Goal: Task Accomplishment & Management: Use online tool/utility

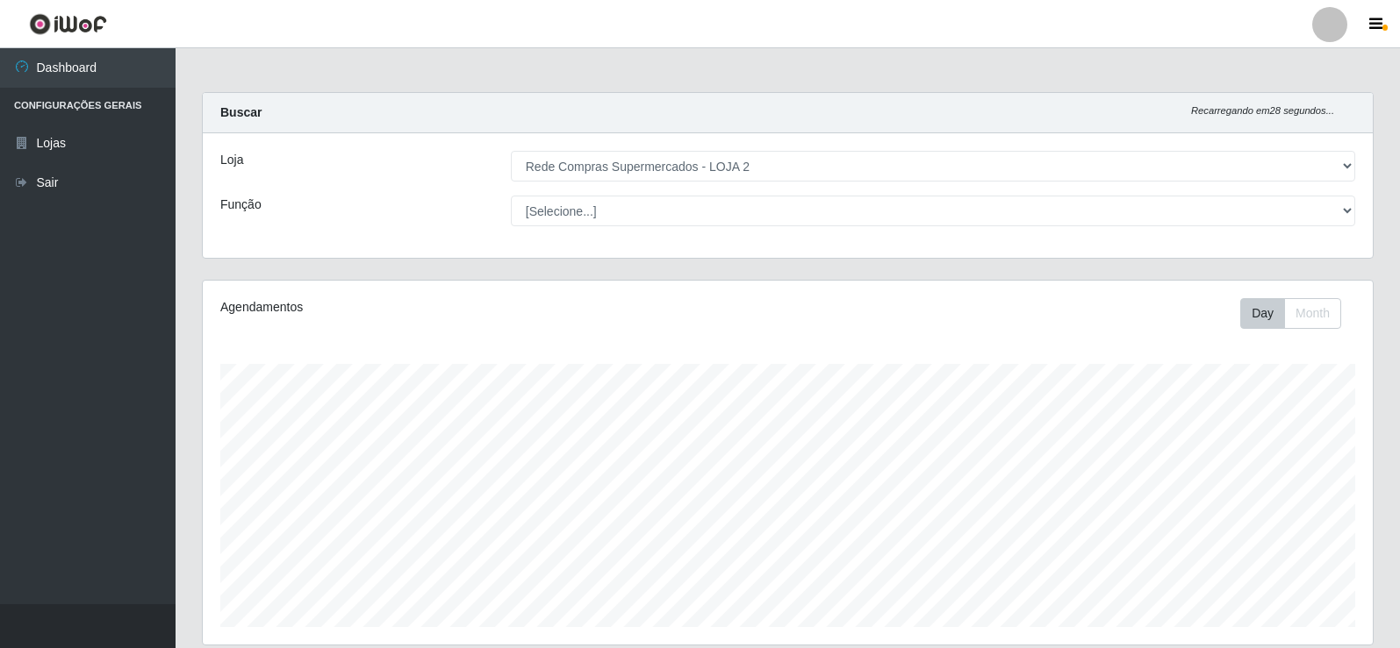
select select "161"
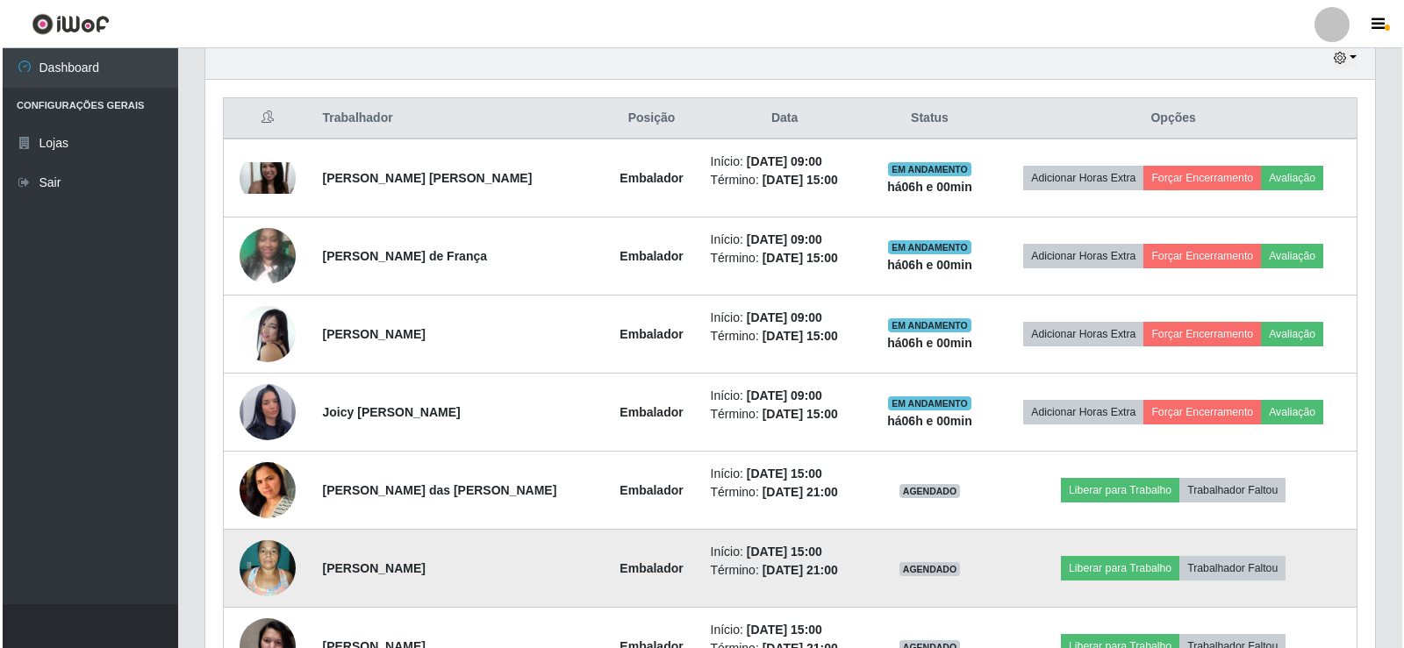
scroll to position [777, 0]
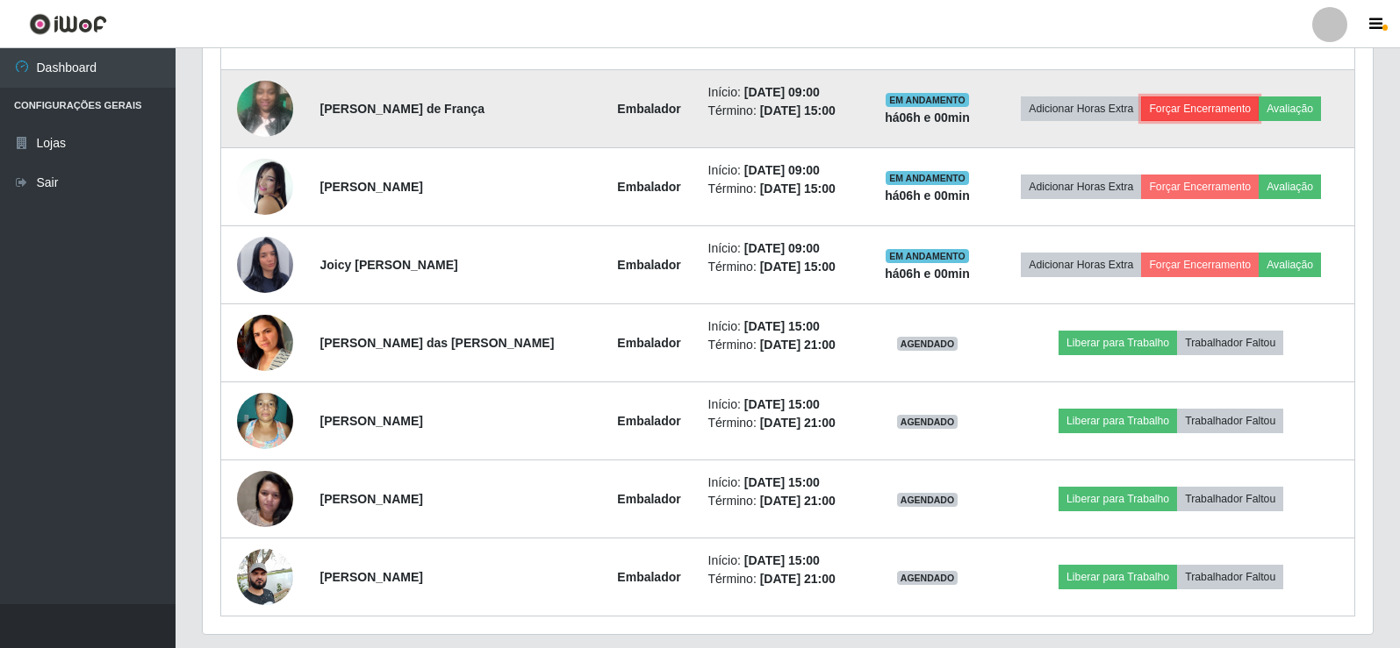
click at [1242, 109] on button "Forçar Encerramento" at bounding box center [1200, 109] width 118 height 25
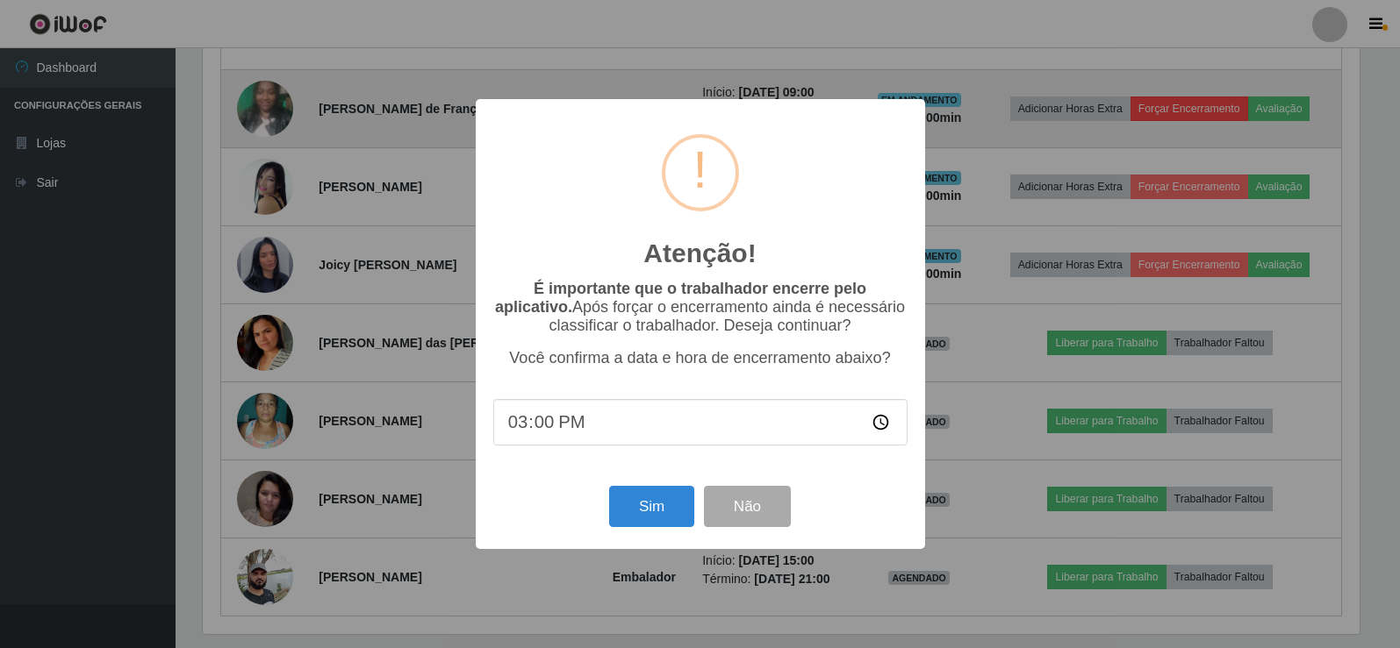
scroll to position [364, 1161]
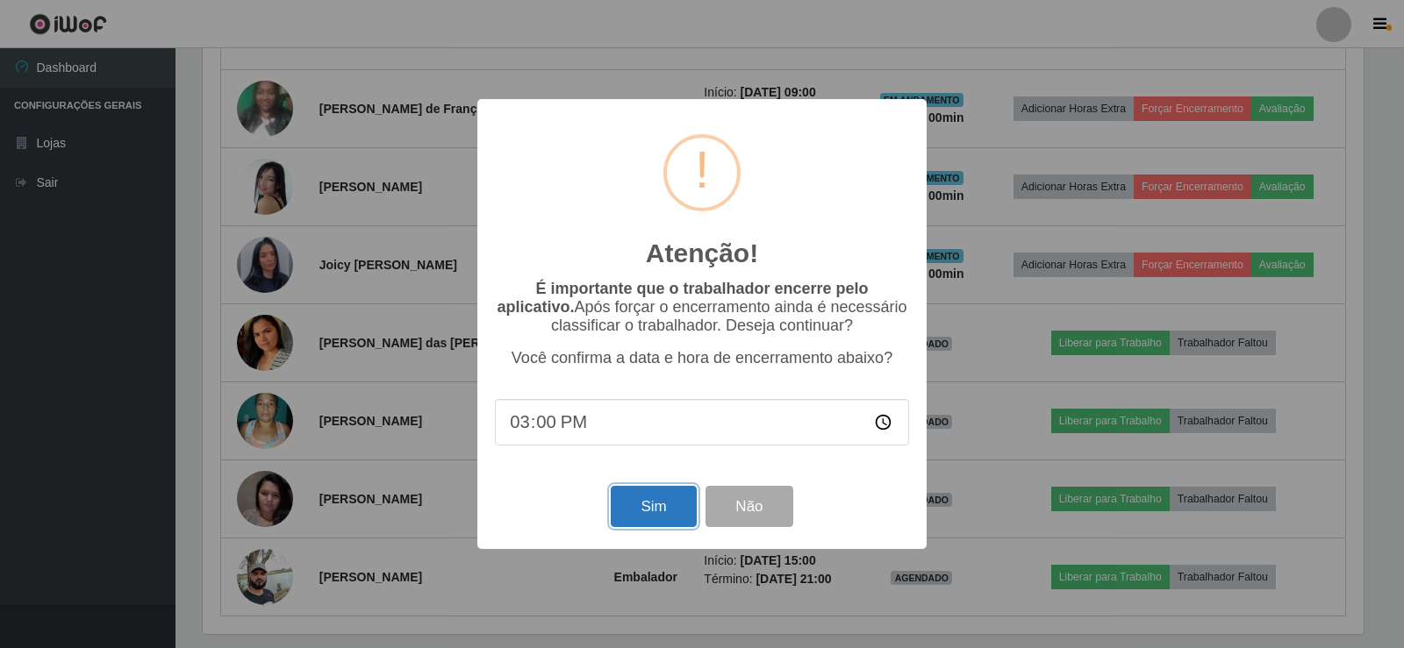
click at [651, 516] on button "Sim" at bounding box center [653, 506] width 85 height 41
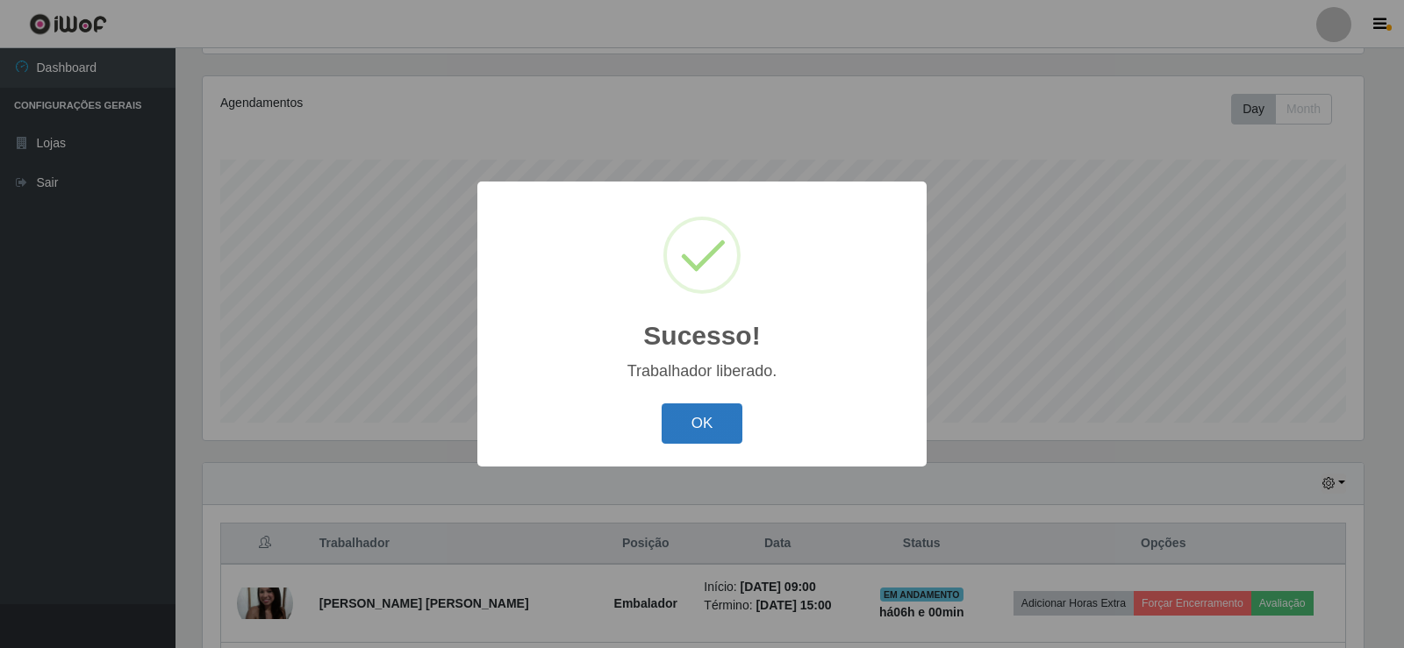
click at [694, 437] on button "OK" at bounding box center [703, 424] width 82 height 41
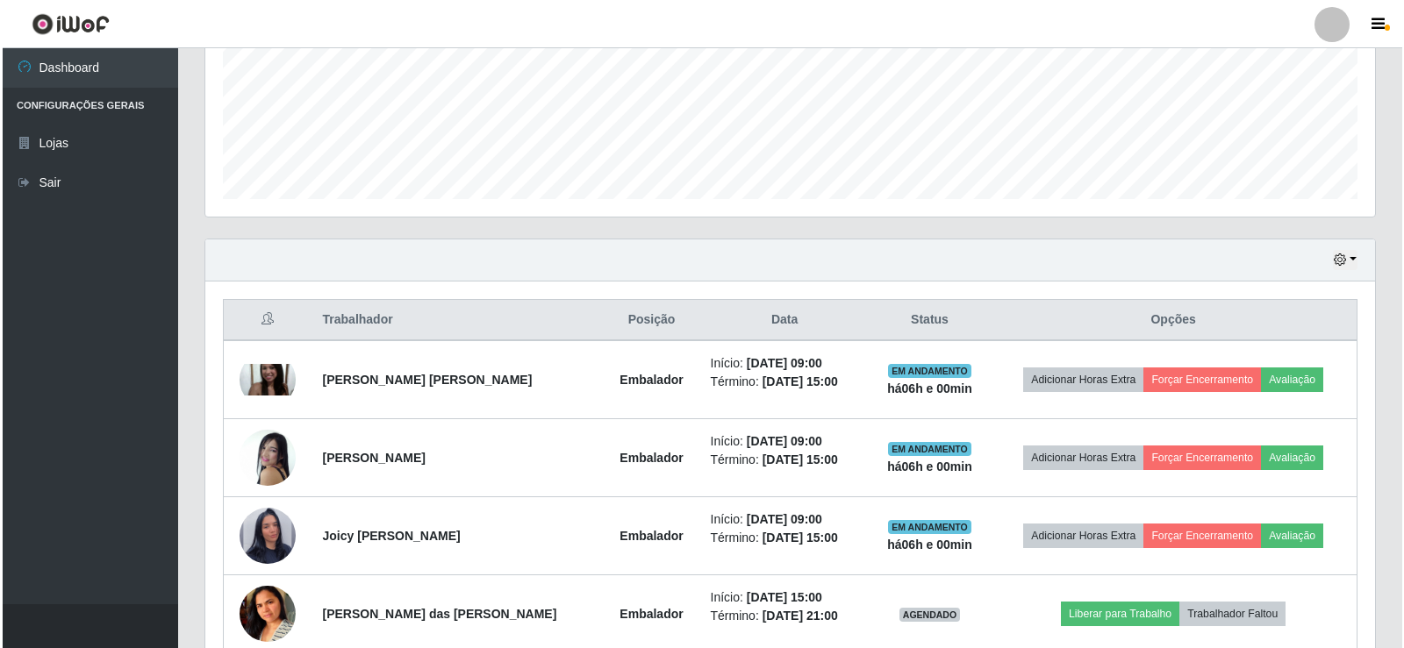
scroll to position [468, 0]
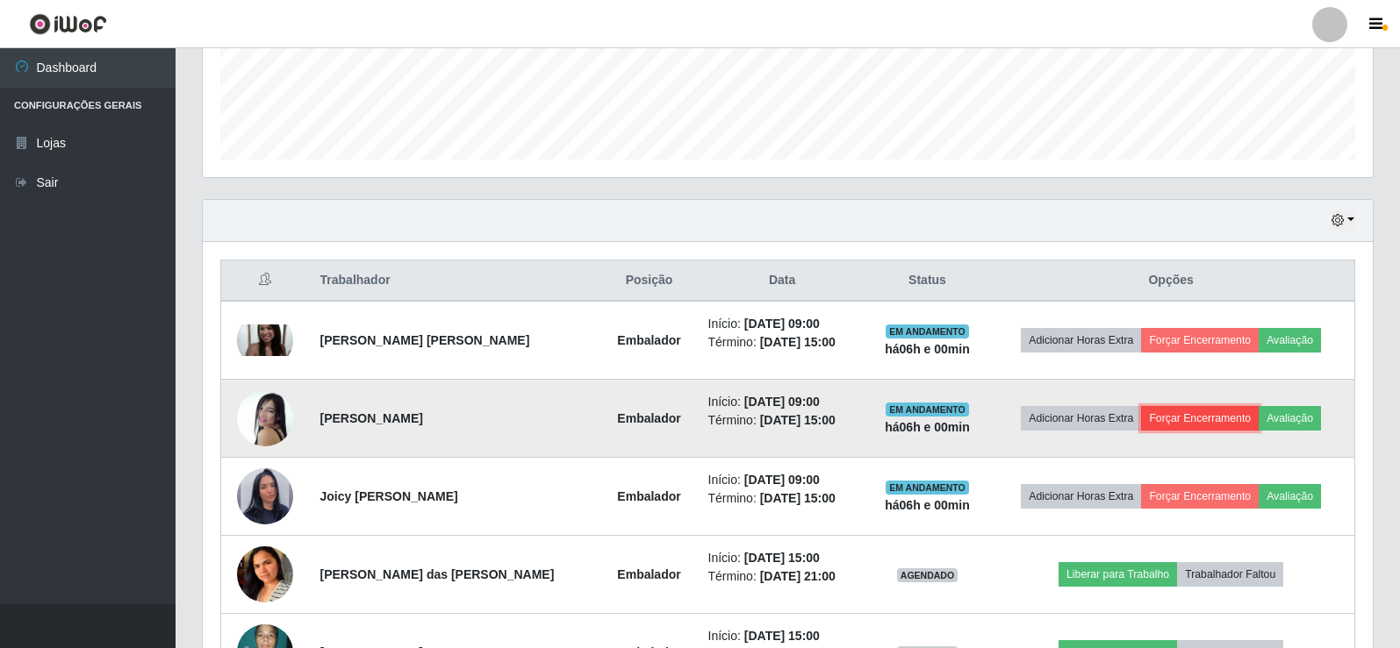
click at [1206, 419] on button "Forçar Encerramento" at bounding box center [1200, 418] width 118 height 25
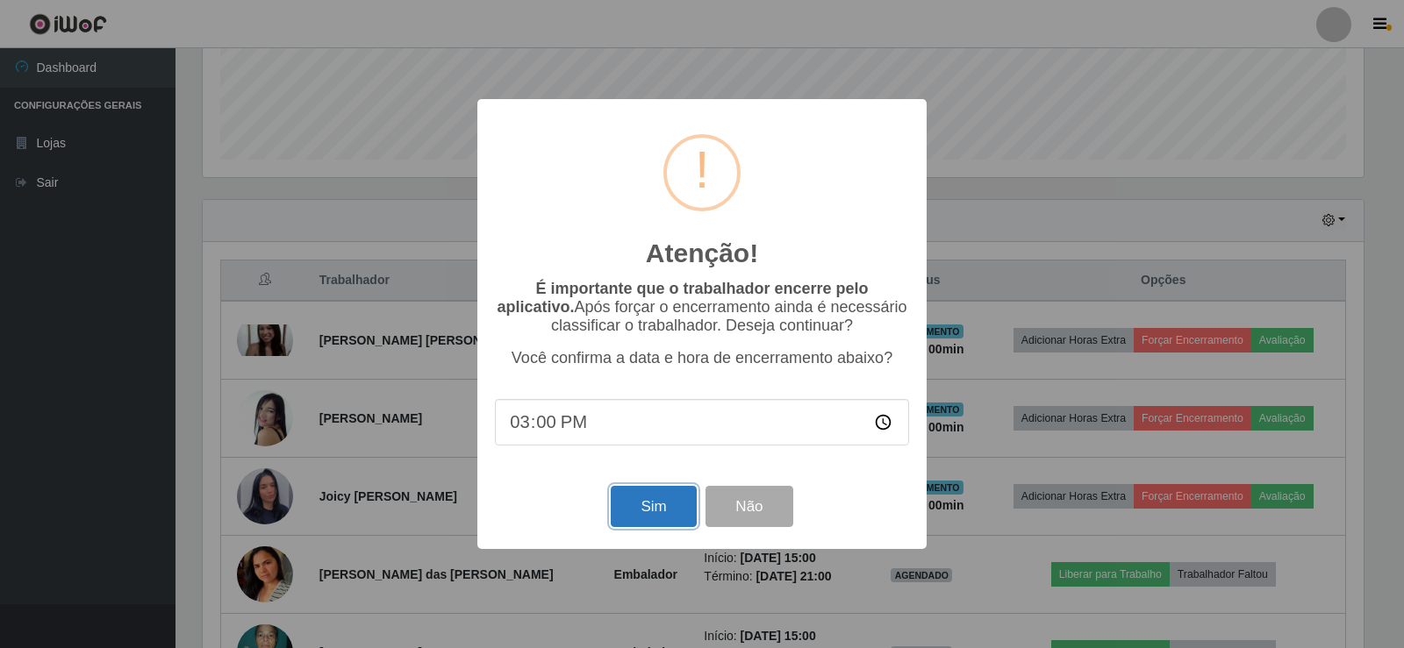
click at [687, 518] on button "Sim" at bounding box center [653, 506] width 85 height 41
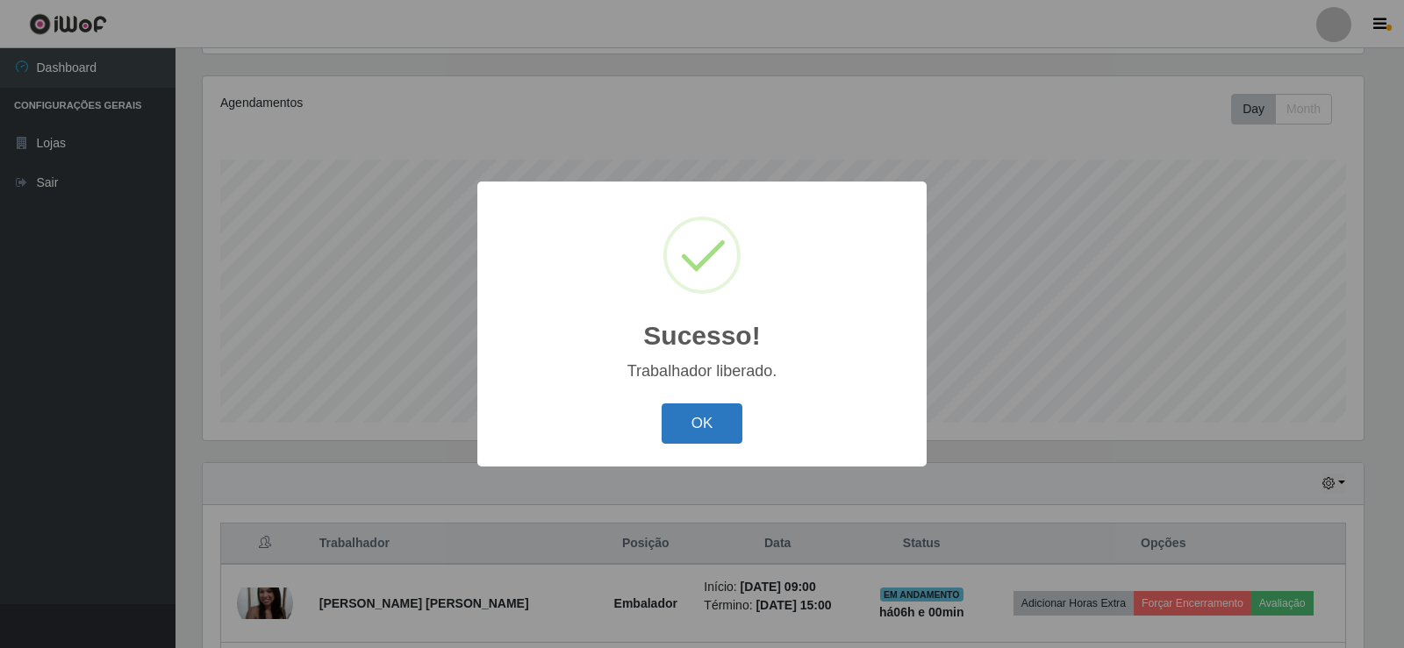
click at [696, 445] on button "OK" at bounding box center [703, 424] width 82 height 41
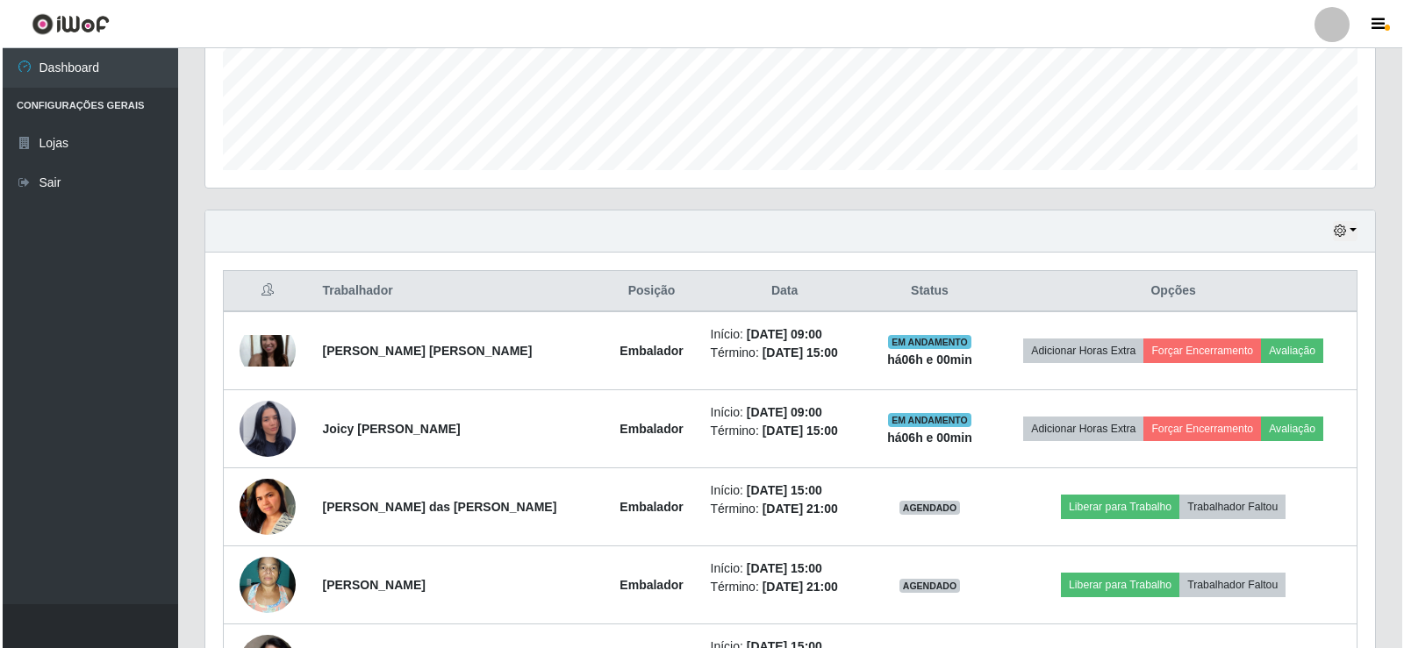
scroll to position [468, 0]
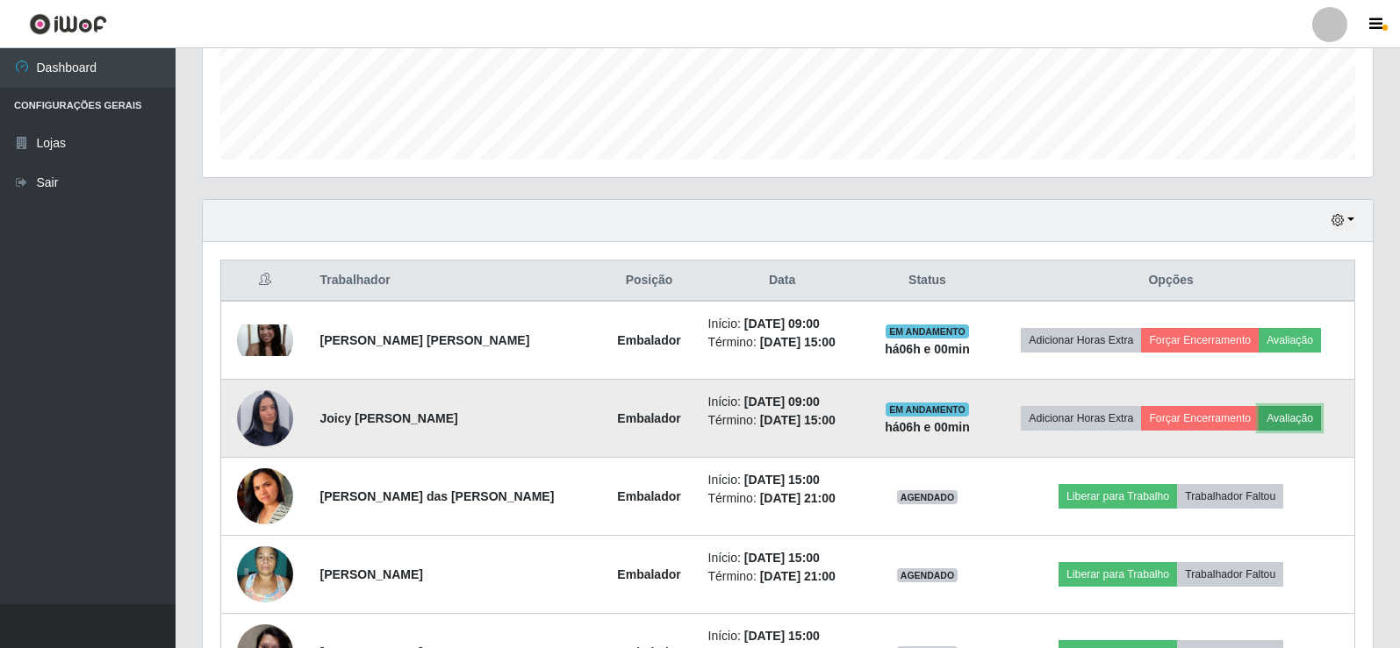
click at [1281, 412] on button "Avaliação" at bounding box center [1289, 418] width 62 height 25
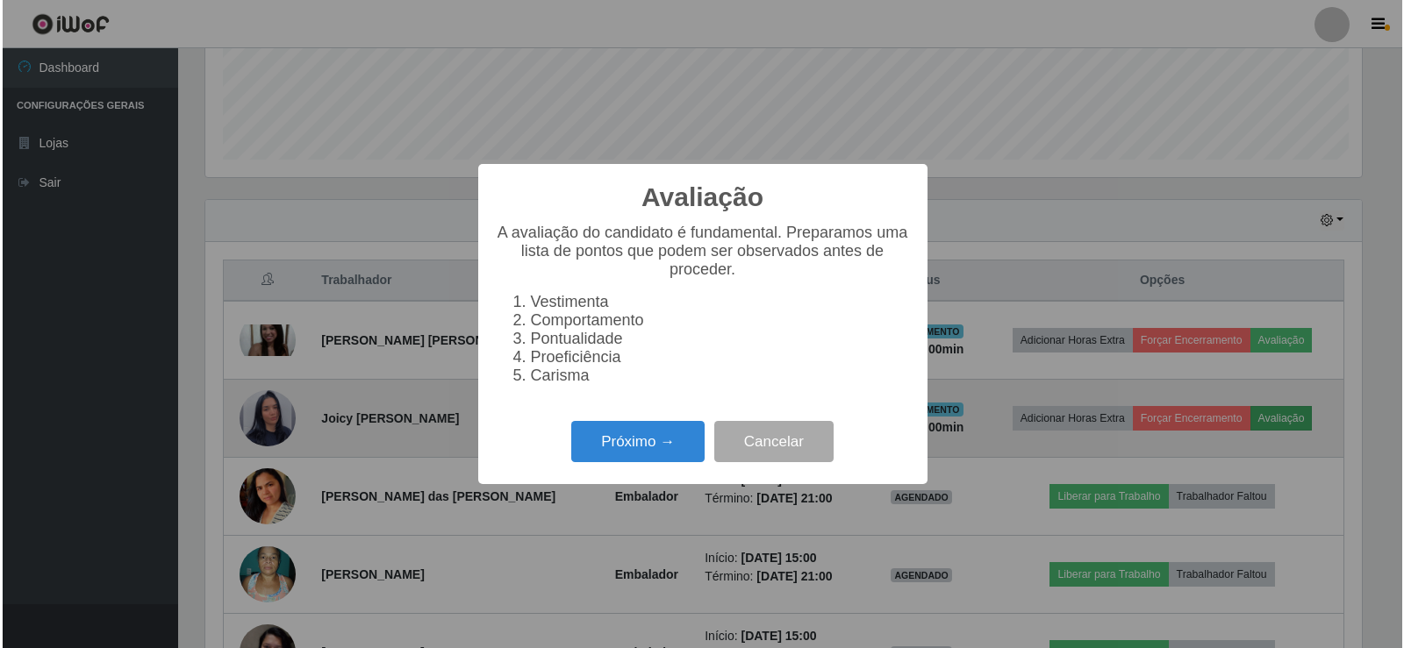
scroll to position [364, 1161]
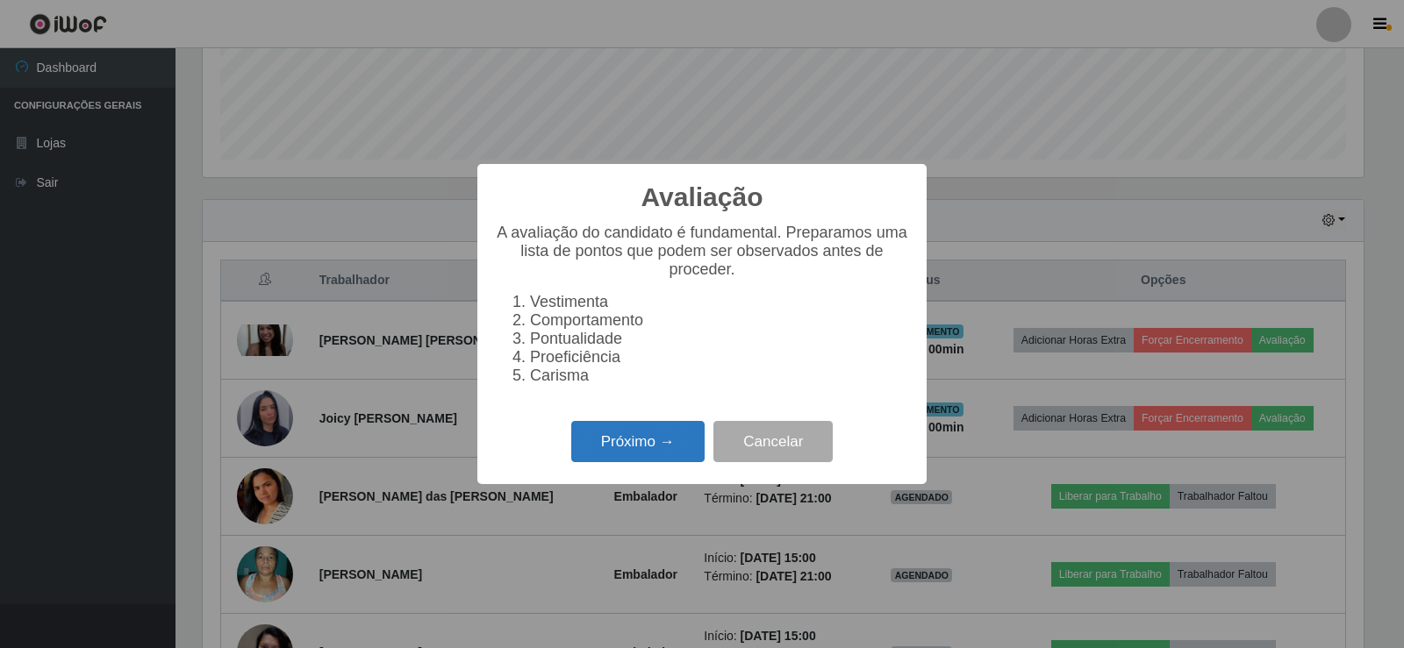
click at [640, 435] on button "Próximo →" at bounding box center [637, 441] width 133 height 41
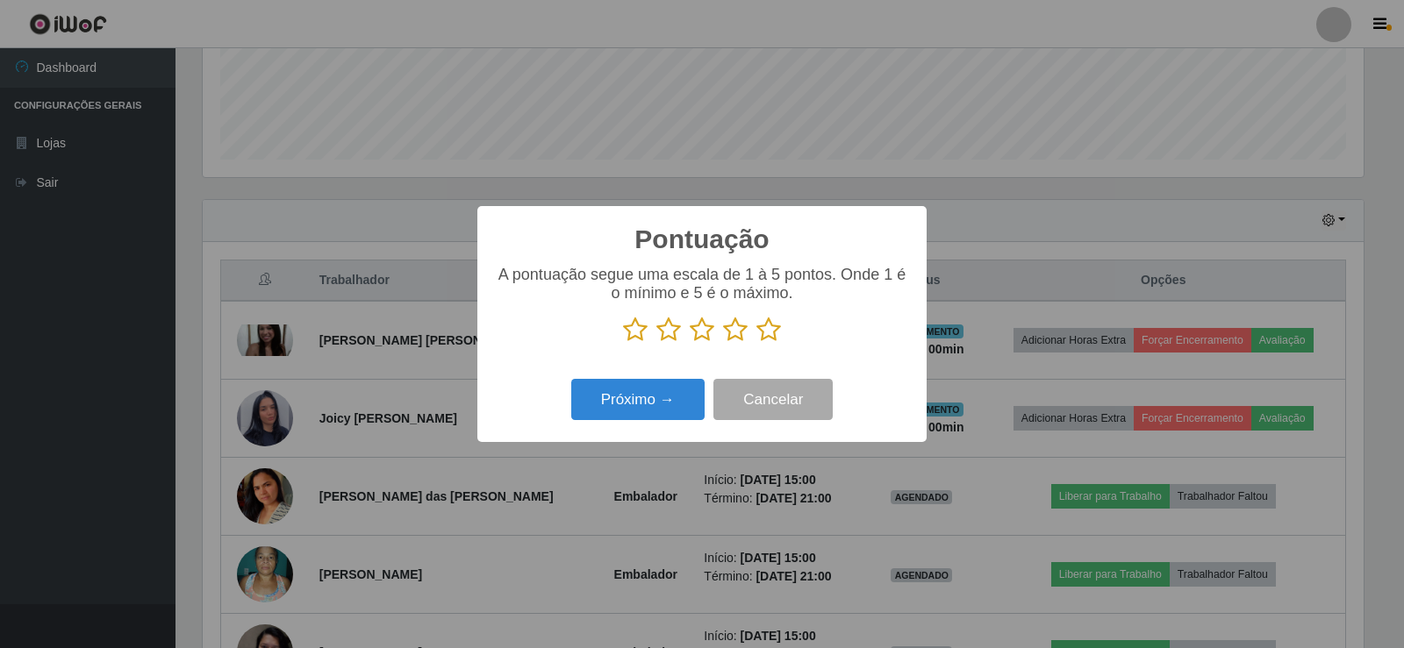
click at [777, 335] on icon at bounding box center [768, 330] width 25 height 26
click at [756, 343] on input "radio" at bounding box center [756, 343] width 0 height 0
click at [674, 414] on button "Próximo →" at bounding box center [637, 399] width 133 height 41
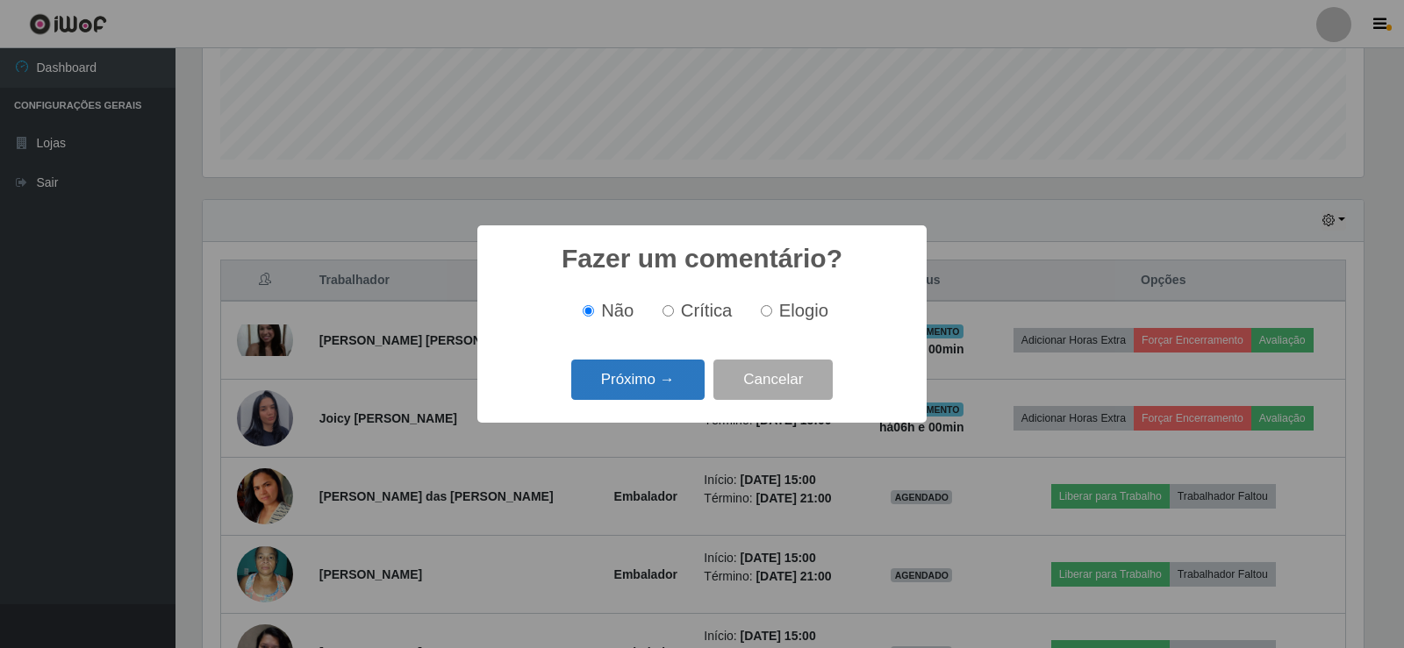
click at [668, 377] on button "Próximo →" at bounding box center [637, 380] width 133 height 41
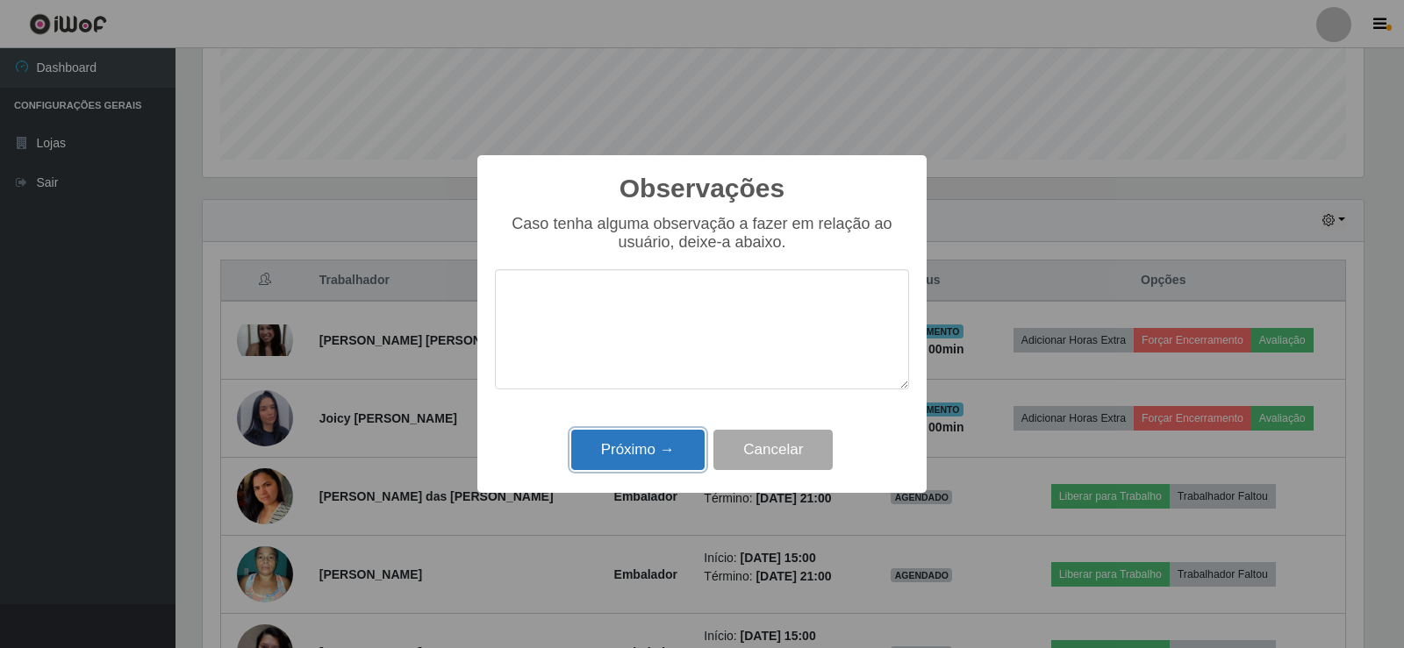
click at [652, 450] on button "Próximo →" at bounding box center [637, 450] width 133 height 41
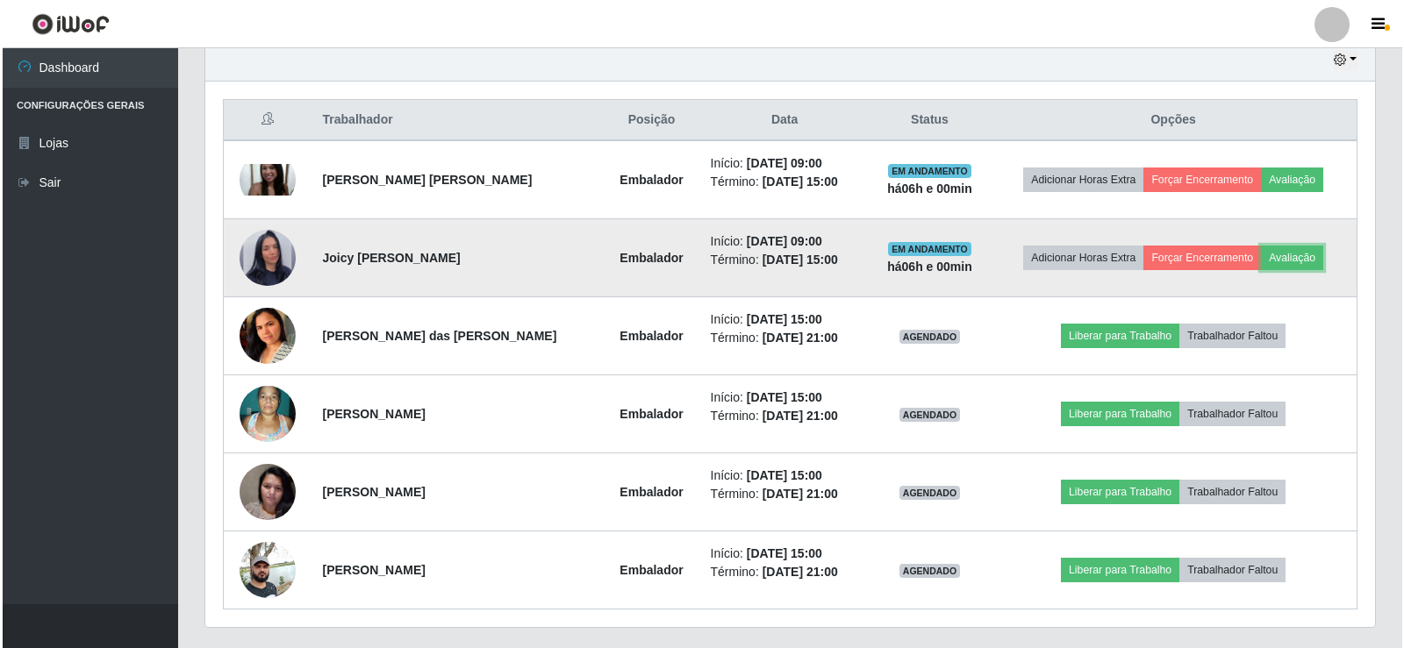
scroll to position [643, 0]
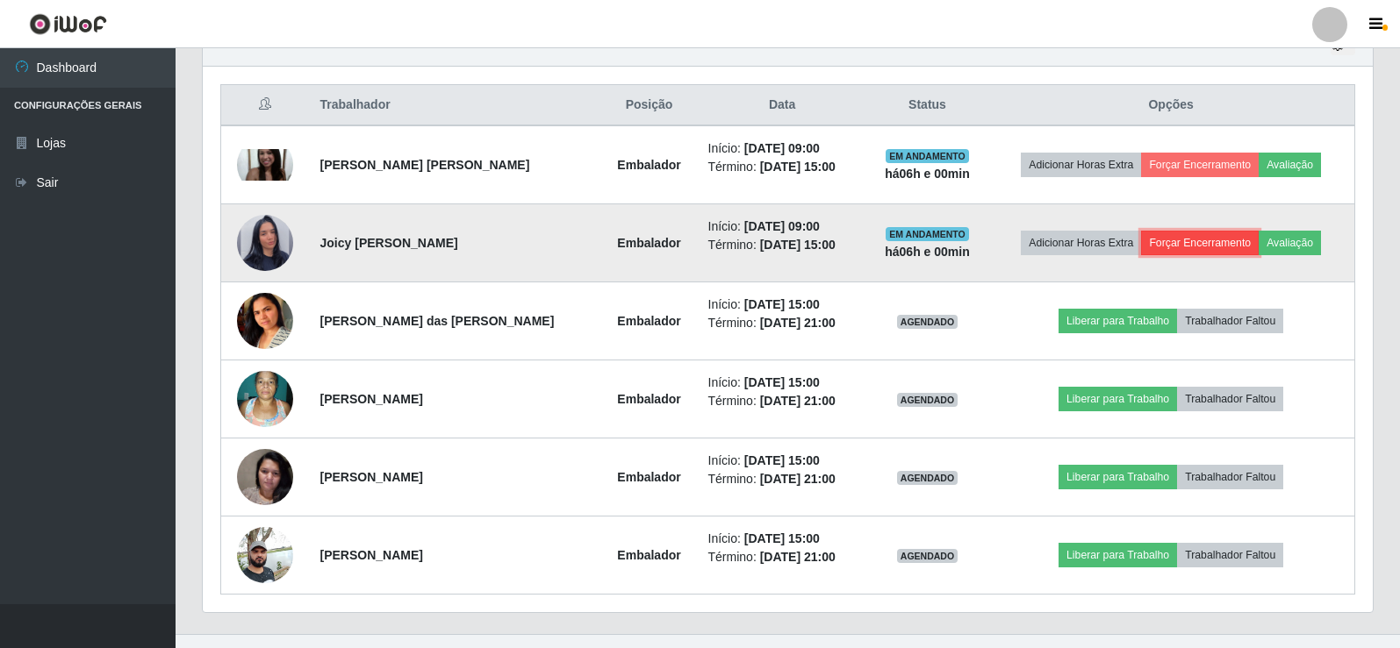
click at [1205, 251] on button "Forçar Encerramento" at bounding box center [1200, 243] width 118 height 25
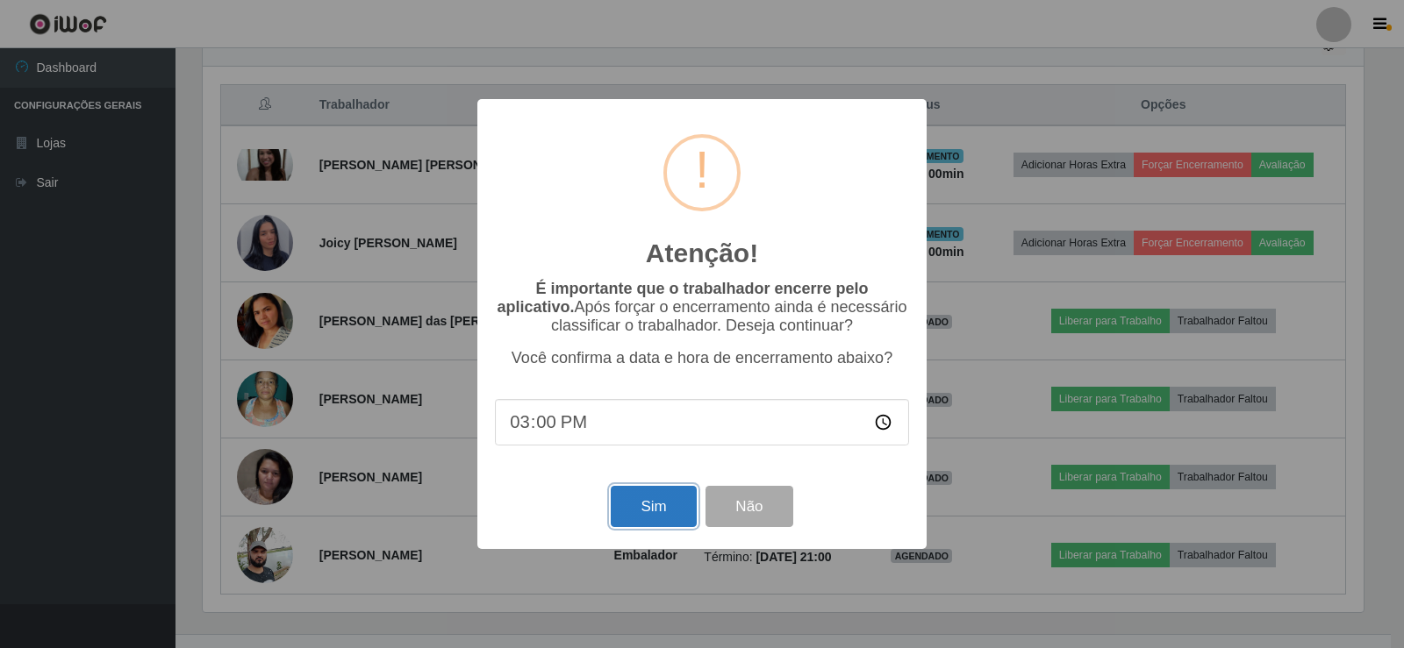
click at [638, 512] on button "Sim" at bounding box center [653, 506] width 85 height 41
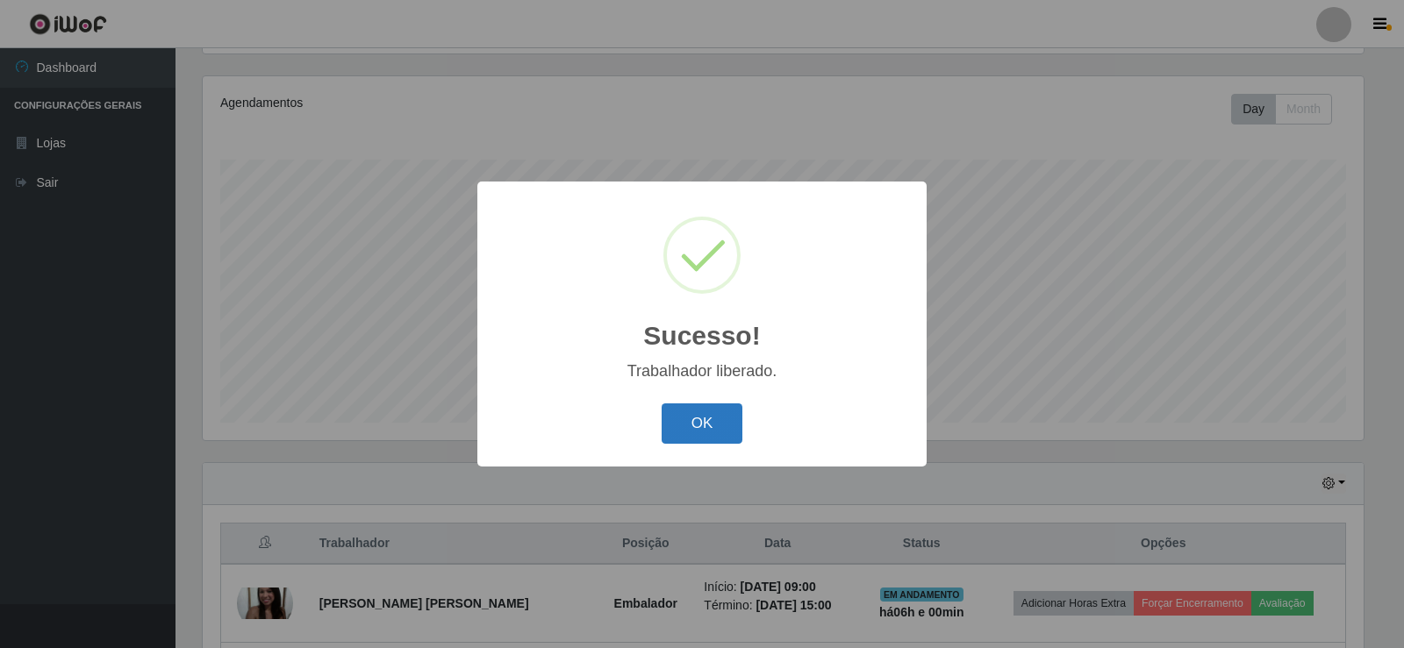
click at [714, 427] on button "OK" at bounding box center [703, 424] width 82 height 41
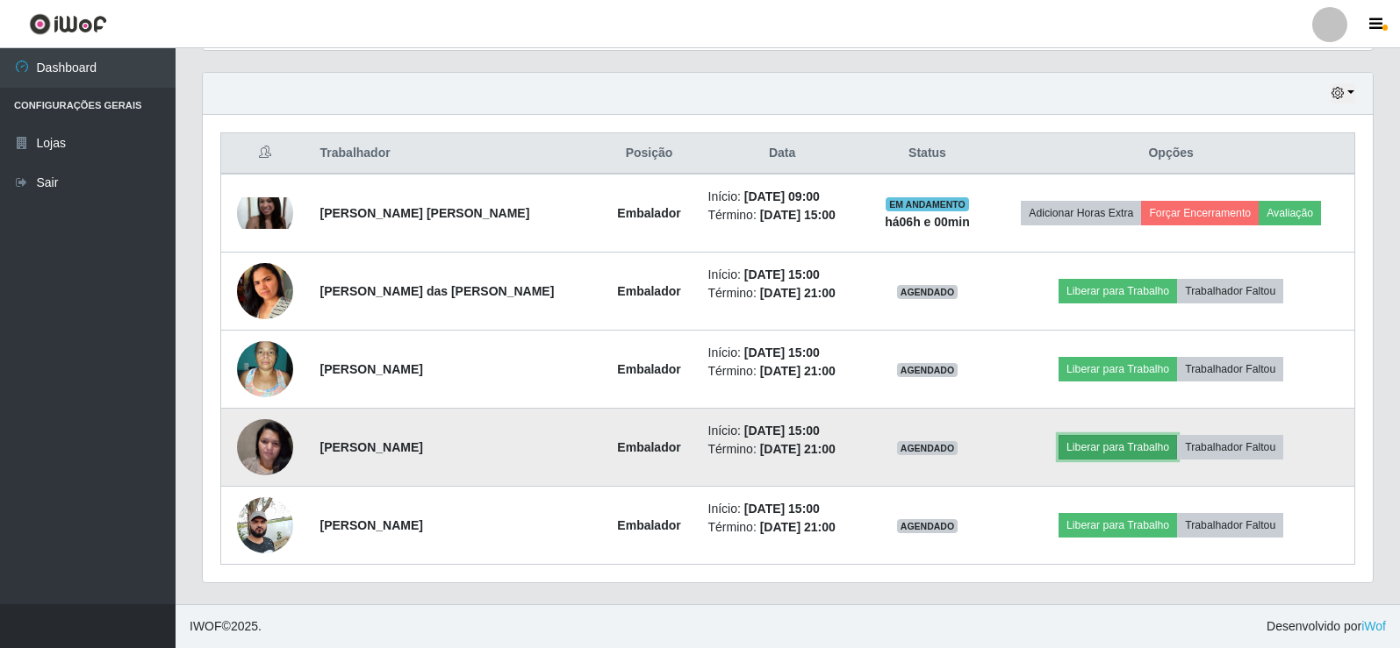
click at [1099, 438] on button "Liberar para Trabalho" at bounding box center [1117, 447] width 118 height 25
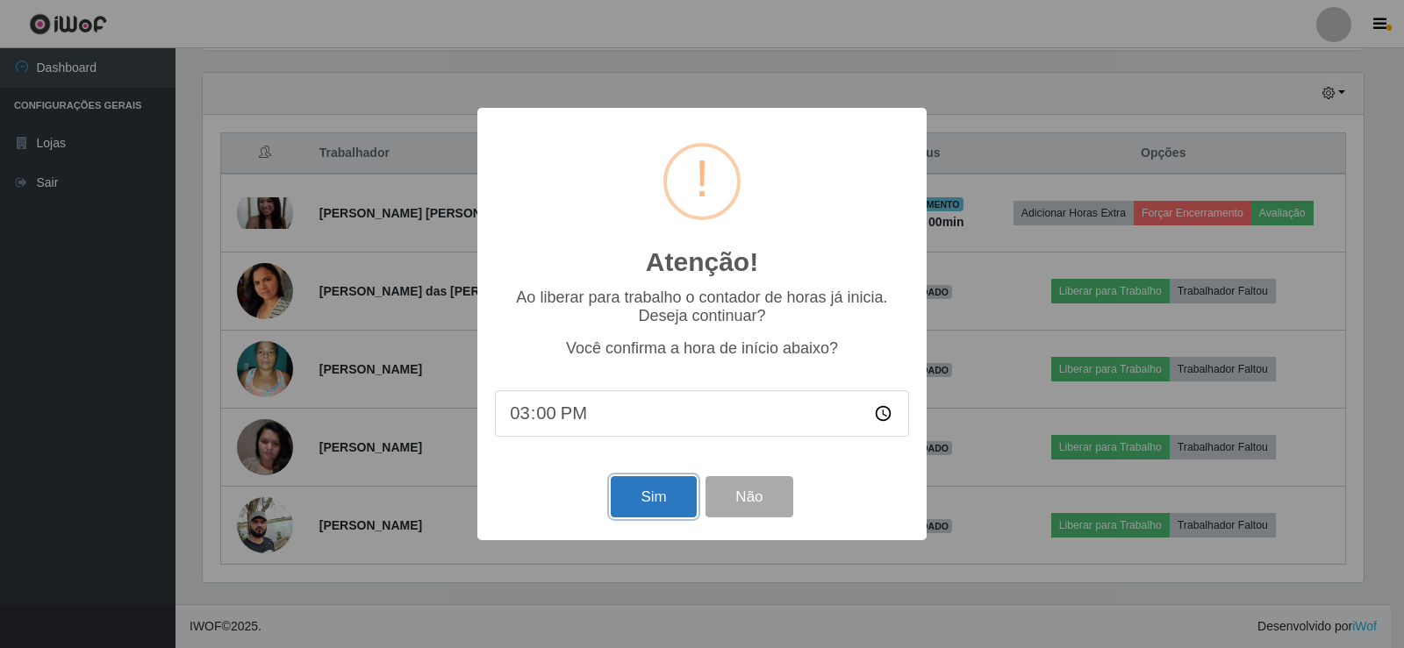
click at [648, 496] on button "Sim" at bounding box center [653, 496] width 85 height 41
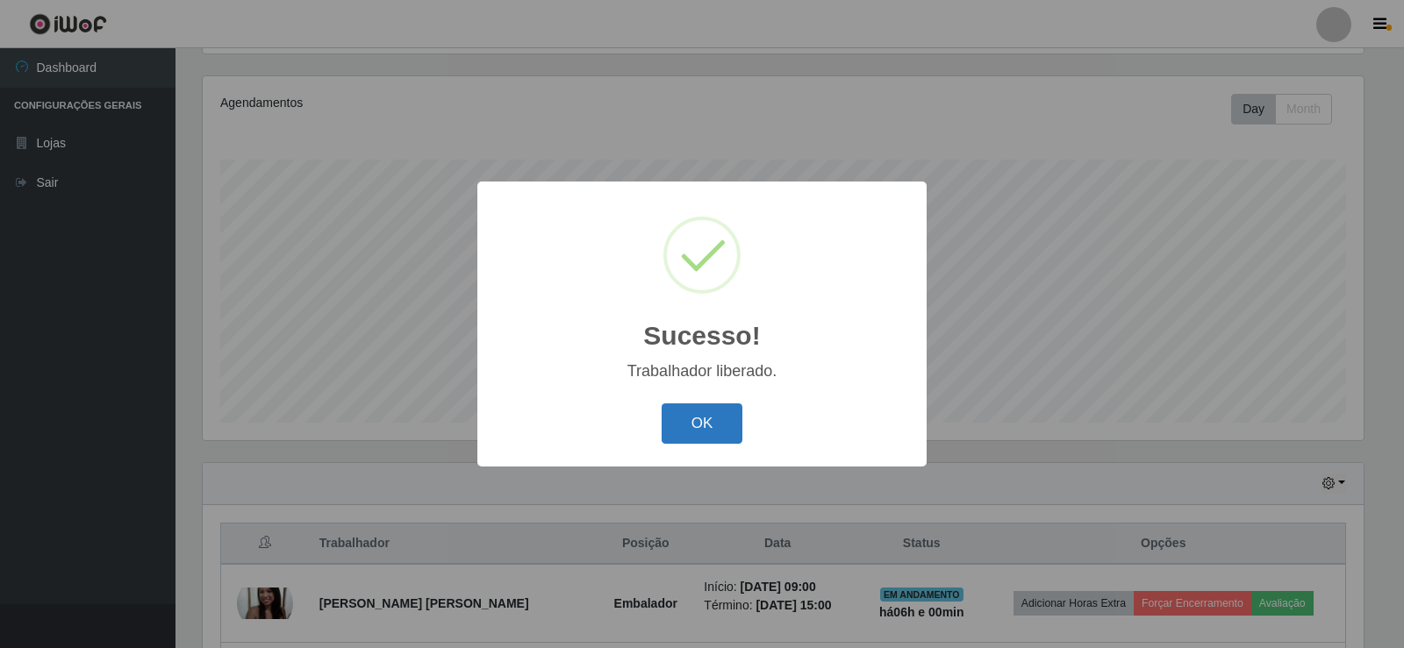
click at [715, 409] on button "OK" at bounding box center [703, 424] width 82 height 41
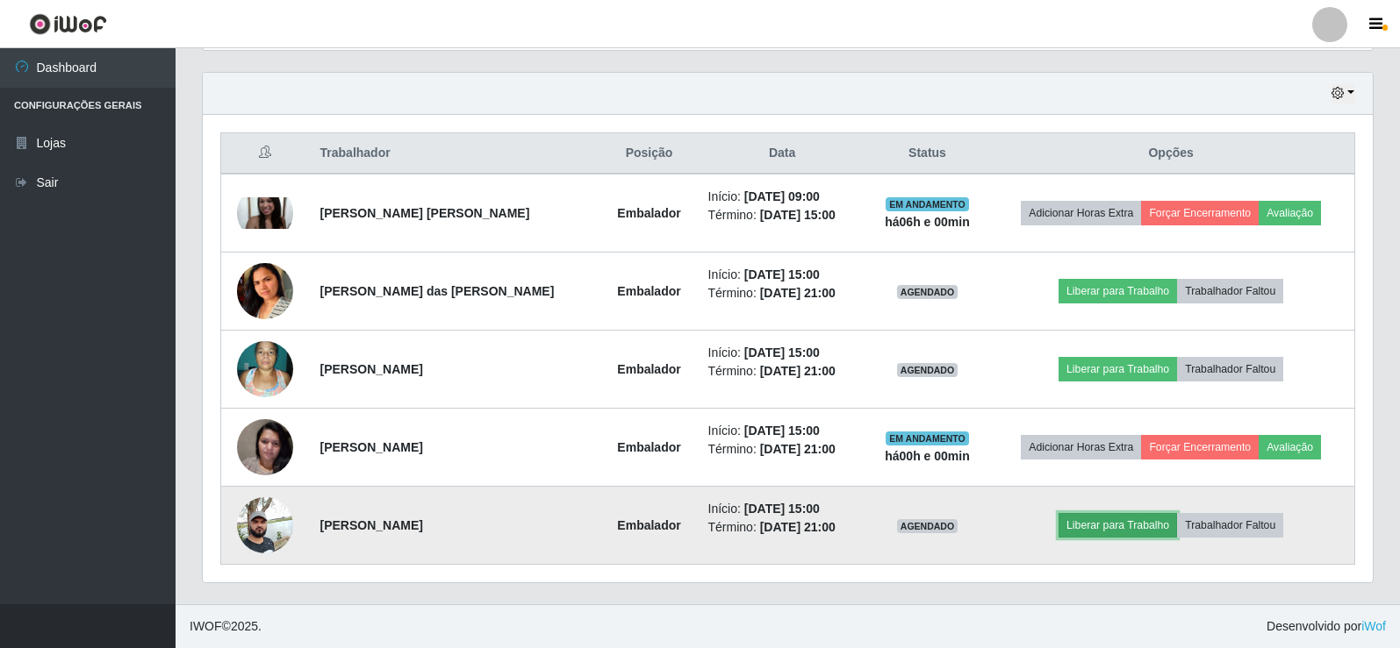
click at [1085, 515] on button "Liberar para Trabalho" at bounding box center [1117, 525] width 118 height 25
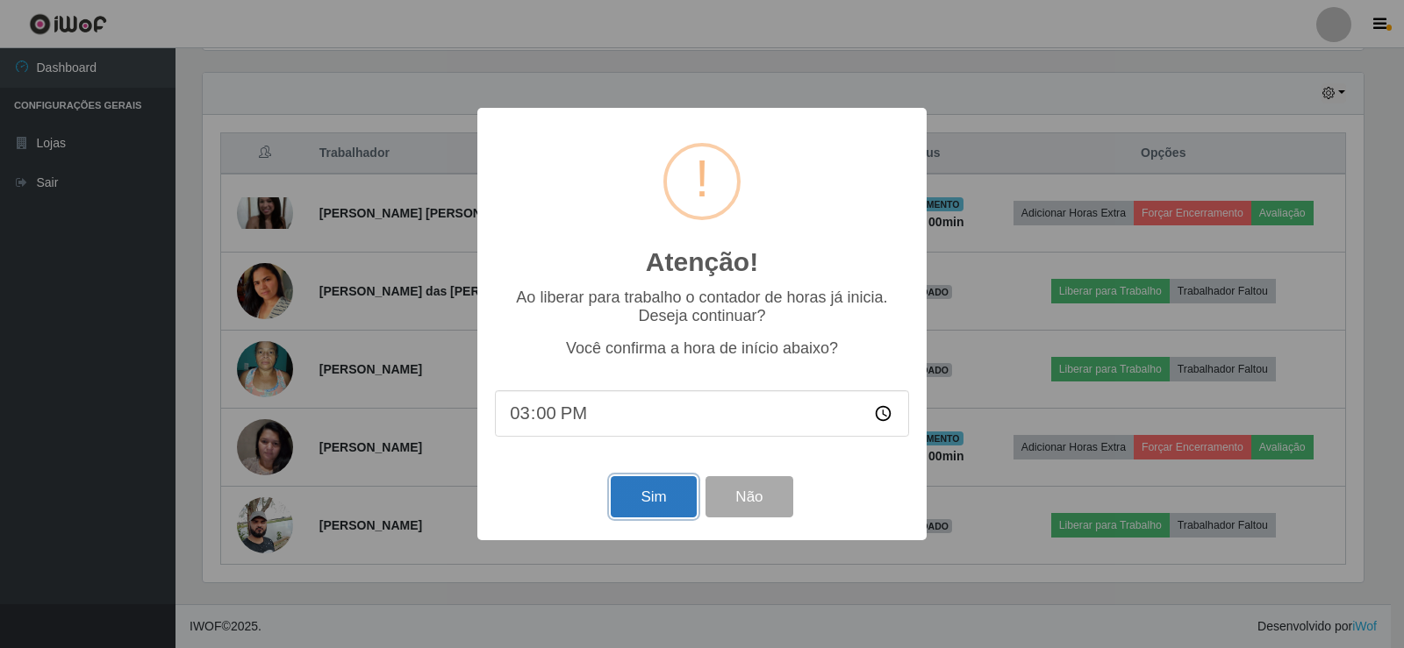
click at [640, 507] on button "Sim" at bounding box center [653, 496] width 85 height 41
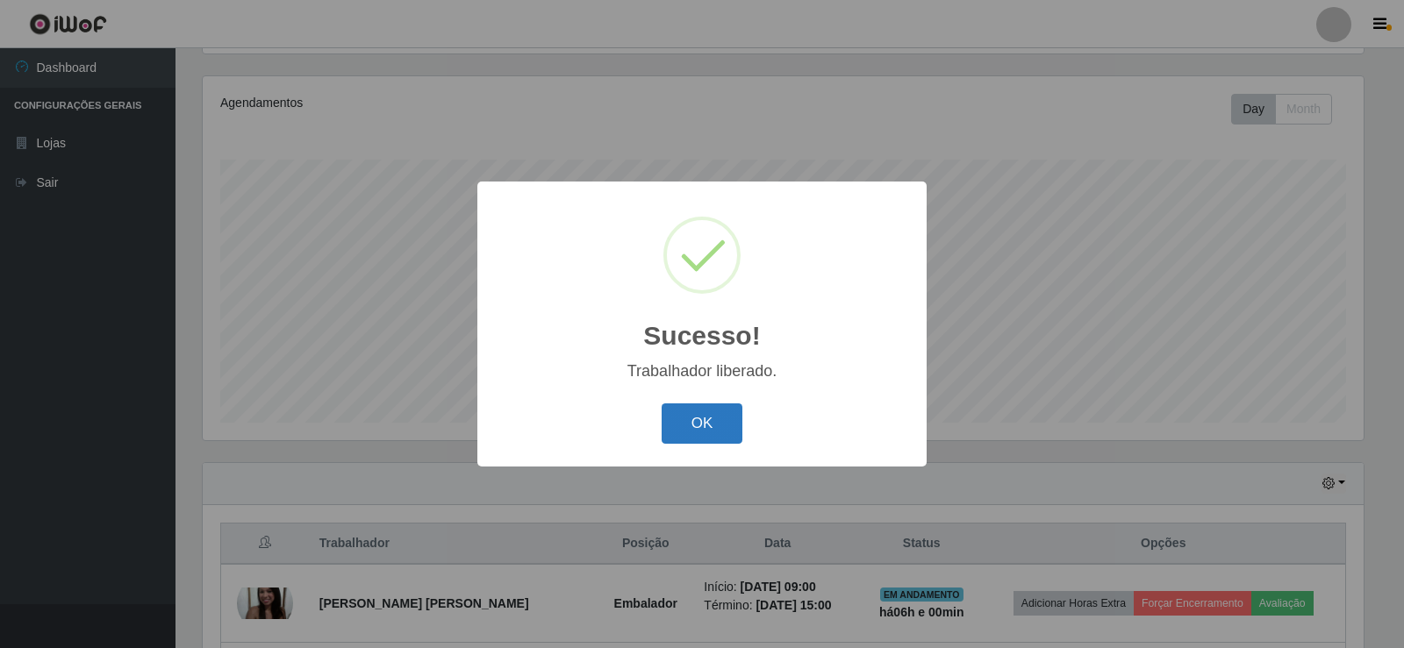
click at [701, 429] on button "OK" at bounding box center [703, 424] width 82 height 41
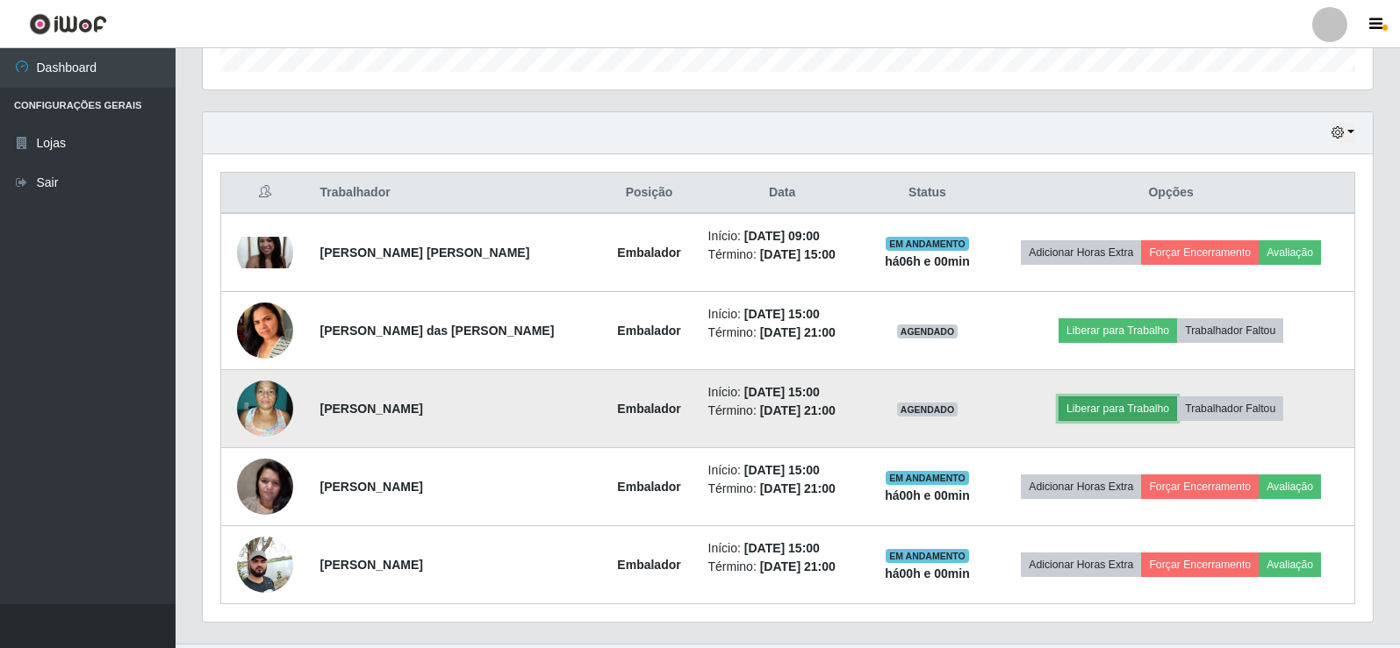
click at [1104, 403] on button "Liberar para Trabalho" at bounding box center [1117, 409] width 118 height 25
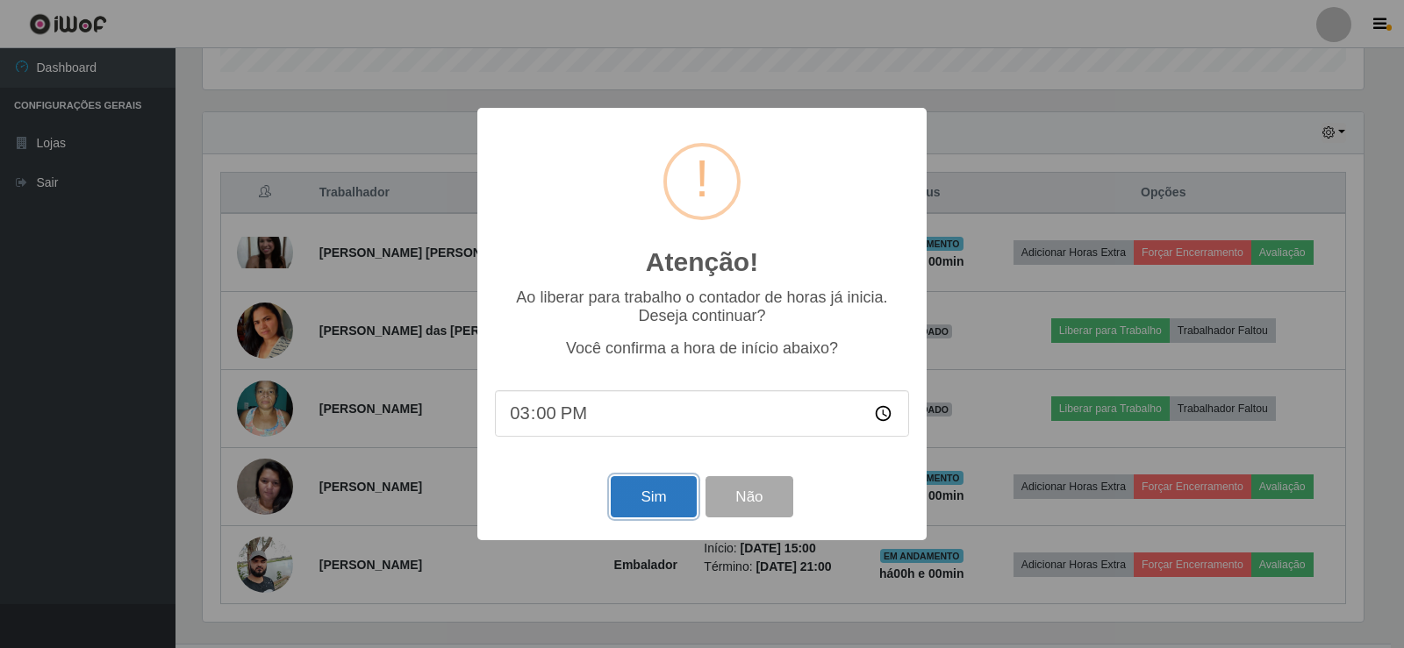
click at [637, 505] on button "Sim" at bounding box center [653, 496] width 85 height 41
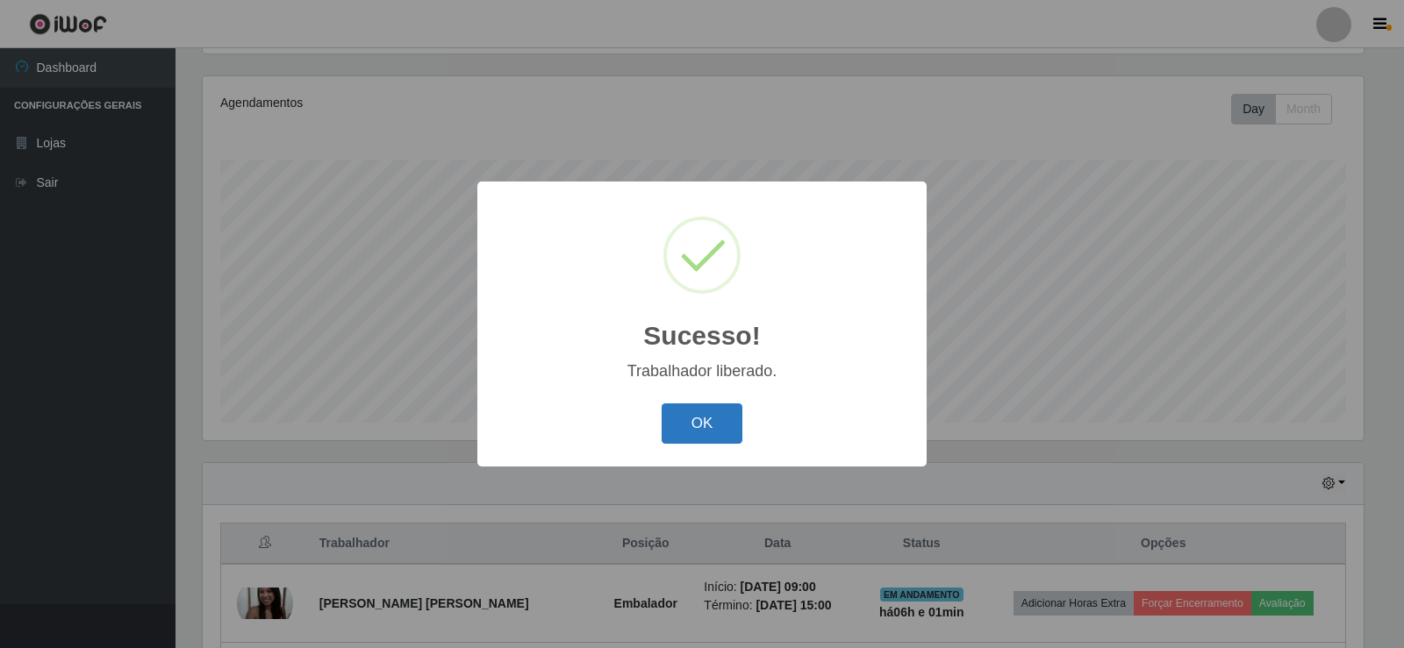
click at [702, 432] on button "OK" at bounding box center [703, 424] width 82 height 41
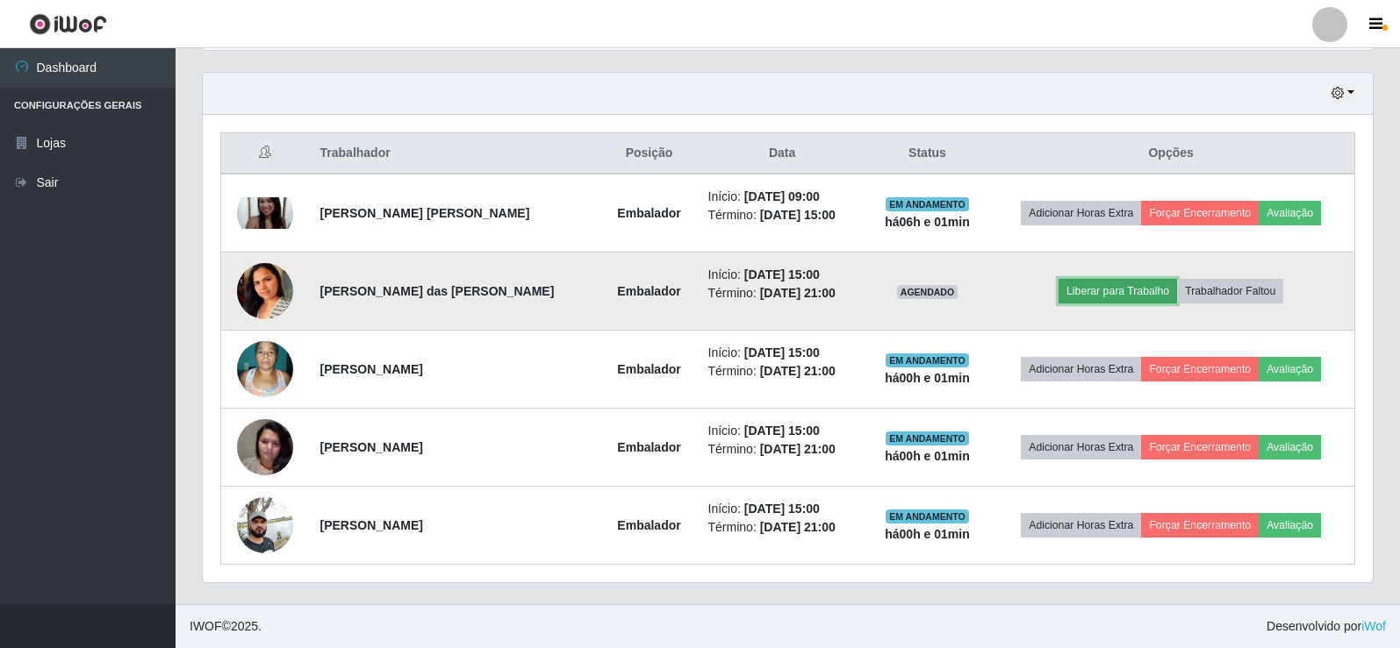
click at [1113, 296] on button "Liberar para Trabalho" at bounding box center [1117, 291] width 118 height 25
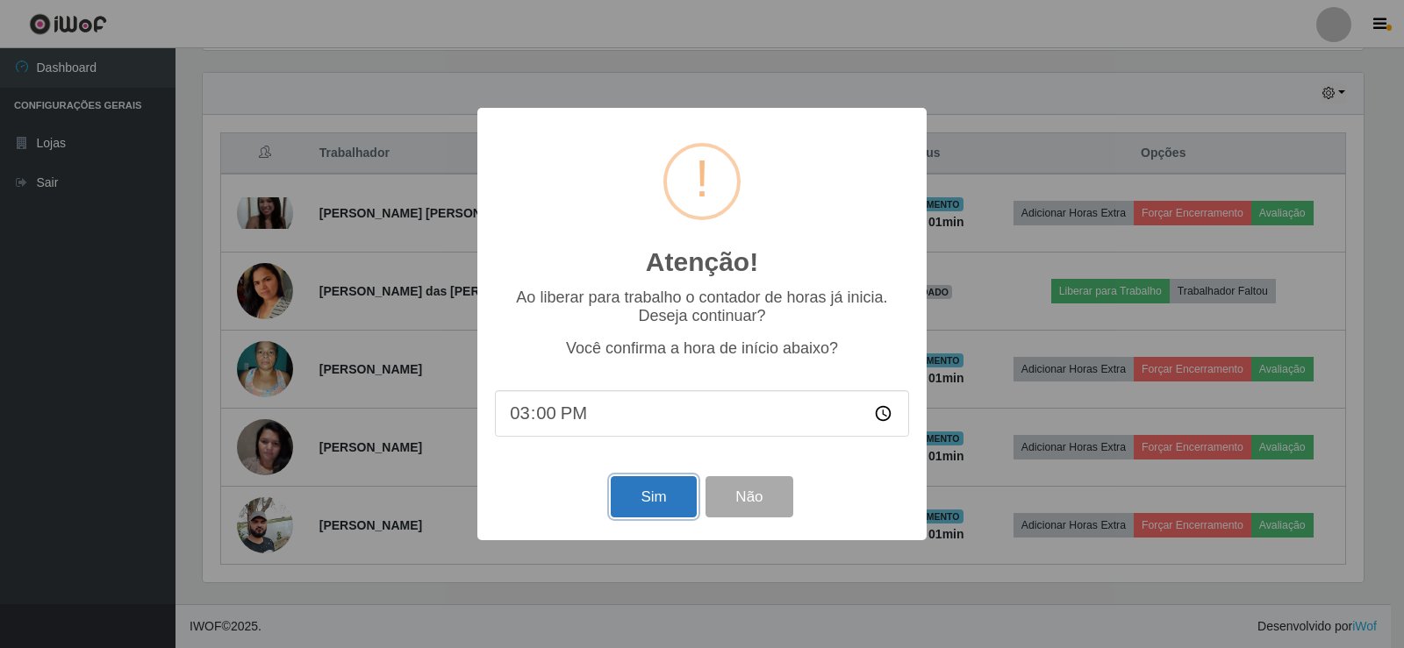
click at [648, 492] on button "Sim" at bounding box center [653, 496] width 85 height 41
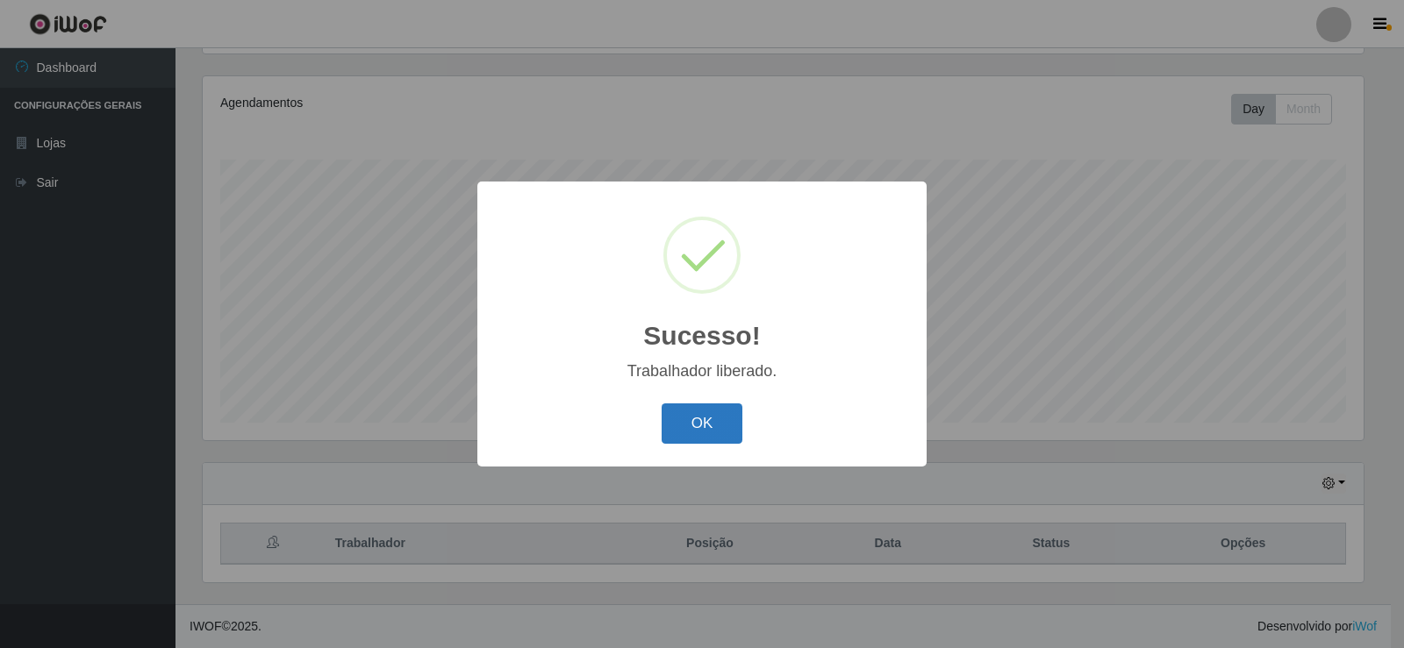
click at [695, 426] on button "OK" at bounding box center [703, 424] width 82 height 41
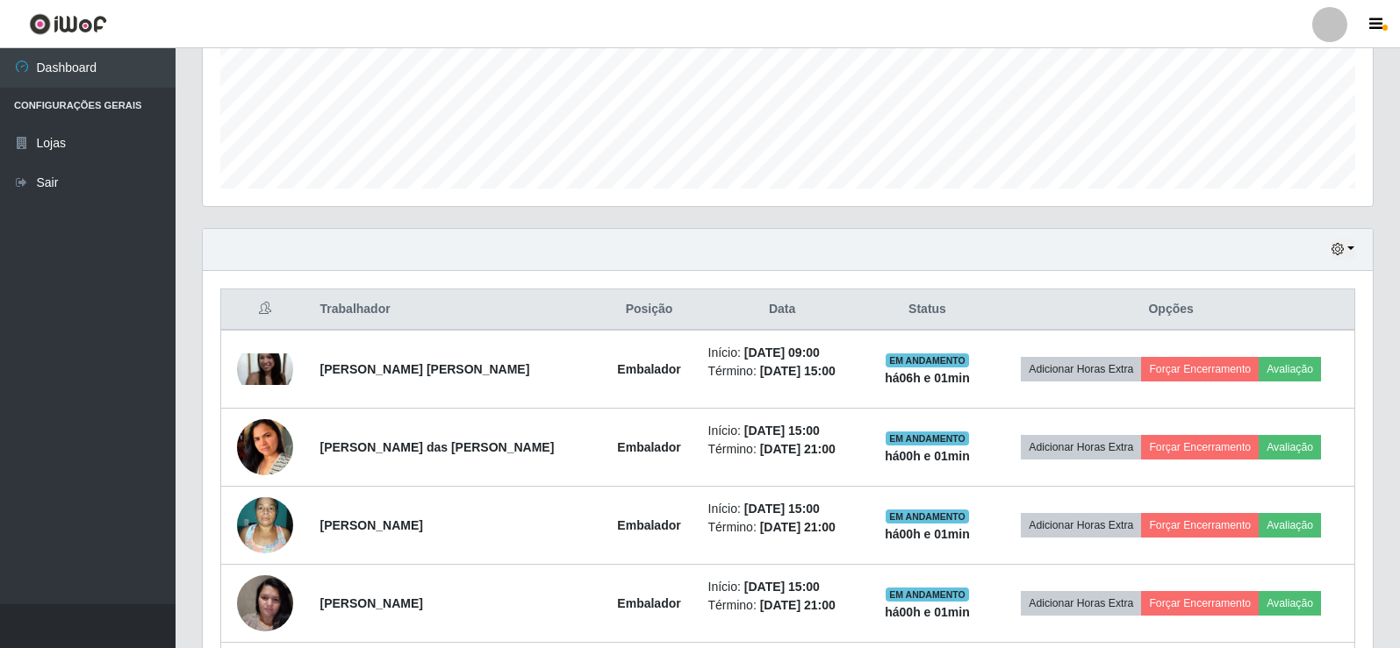
scroll to position [526, 0]
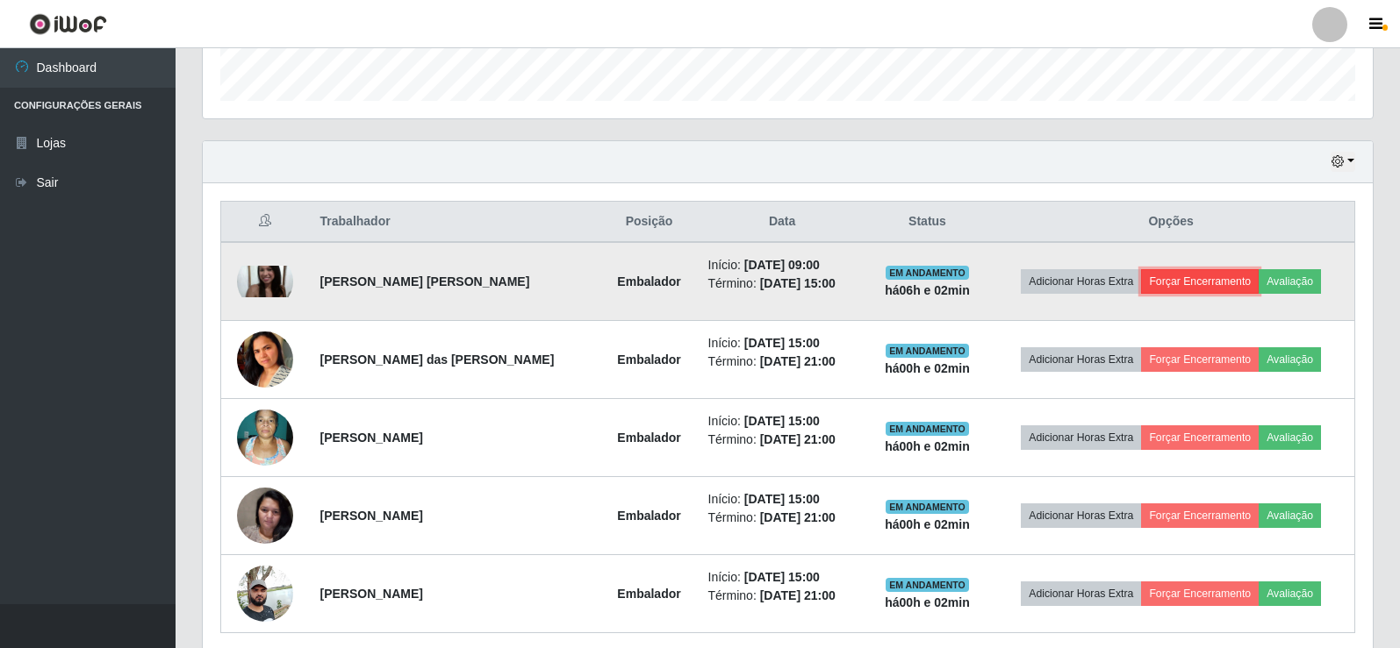
click at [1197, 290] on button "Forçar Encerramento" at bounding box center [1200, 281] width 118 height 25
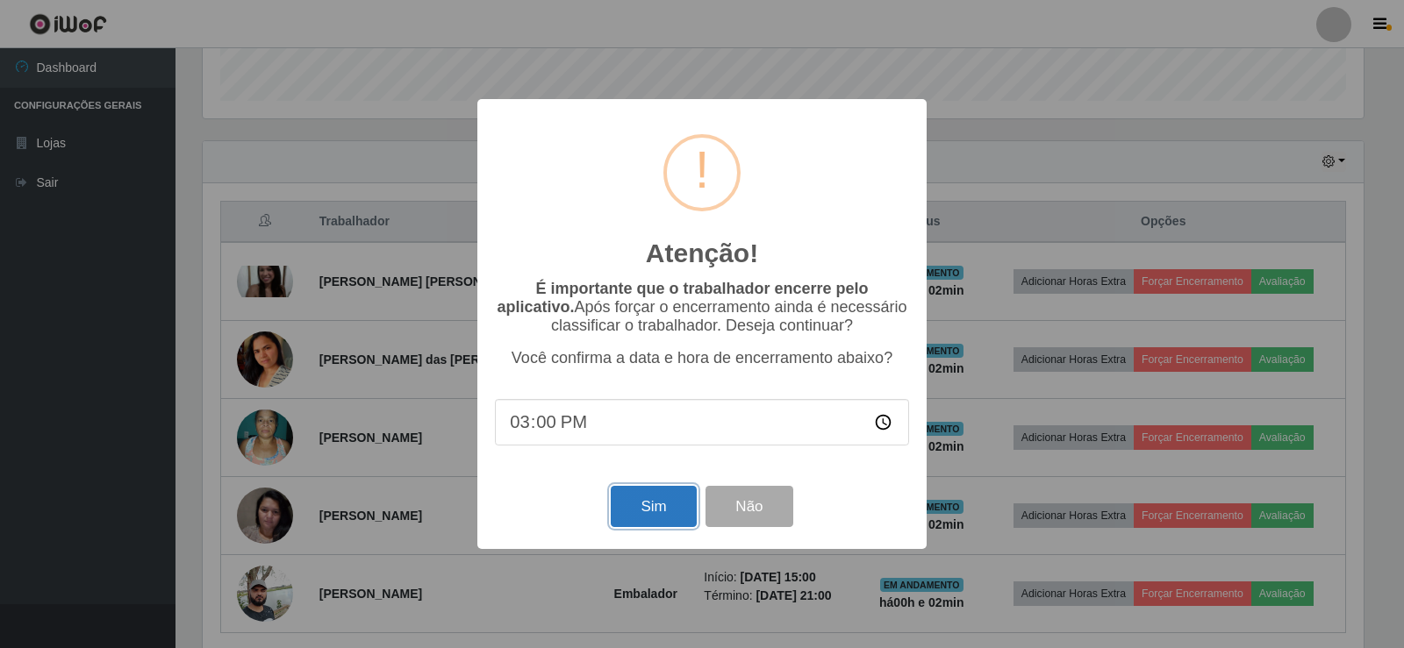
click at [642, 503] on button "Sim" at bounding box center [653, 506] width 85 height 41
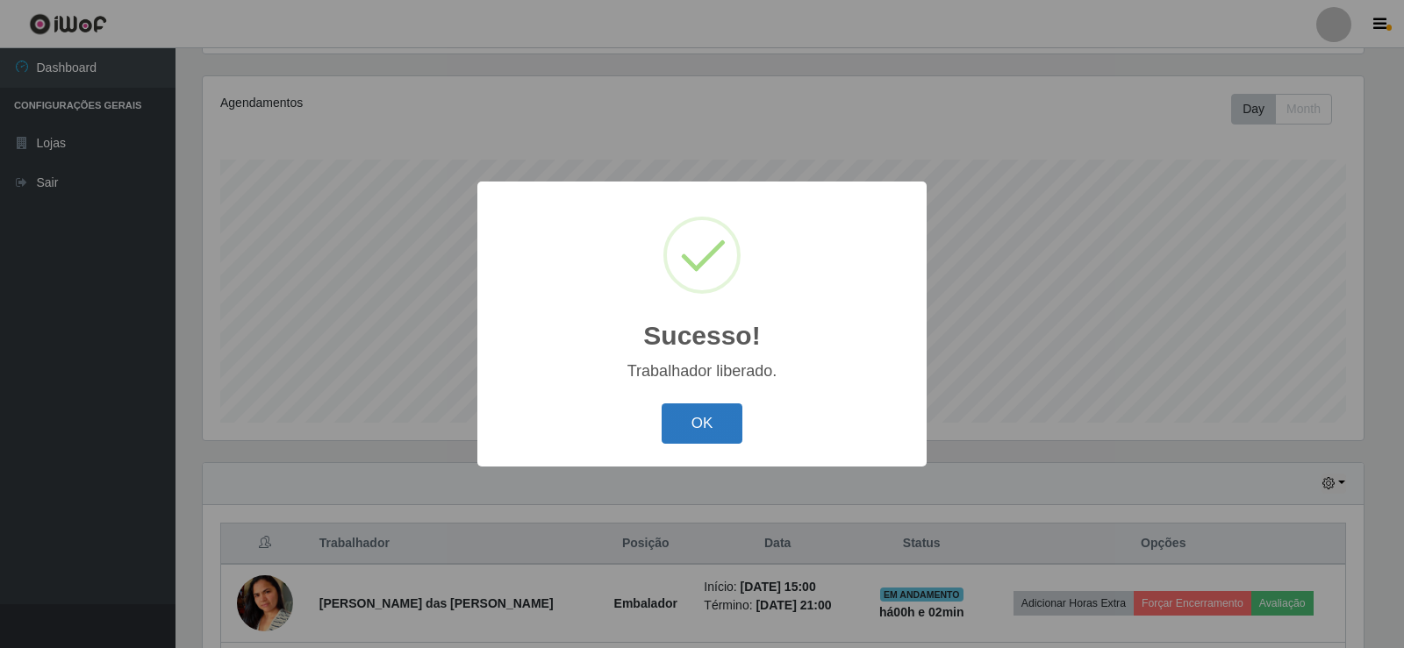
click at [710, 408] on button "OK" at bounding box center [703, 424] width 82 height 41
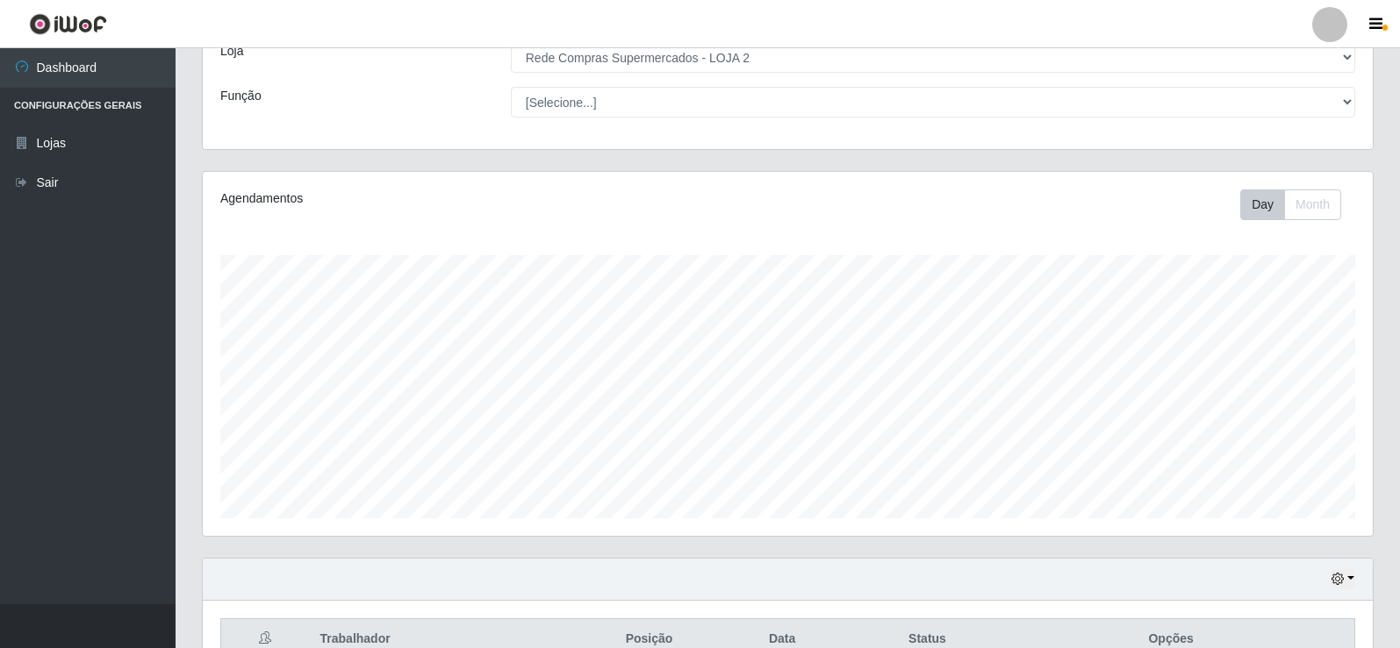
scroll to position [0, 0]
